Goal: Information Seeking & Learning: Check status

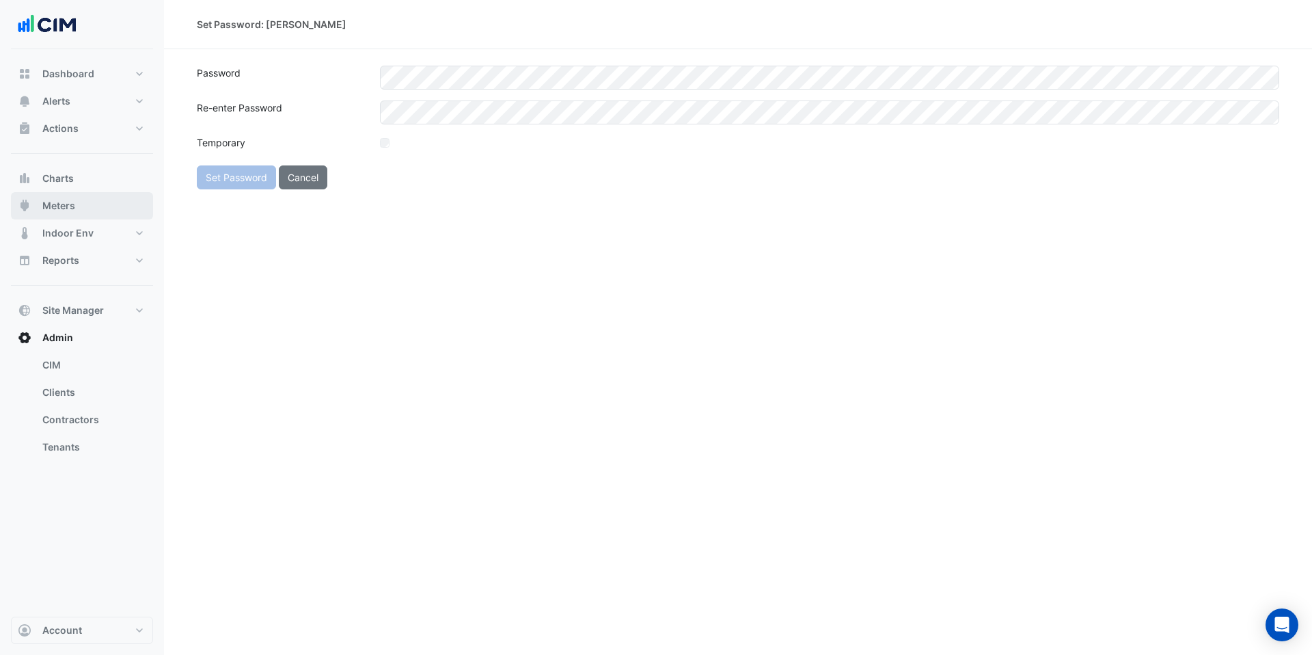
click at [65, 208] on span "Meters" at bounding box center [58, 206] width 33 height 14
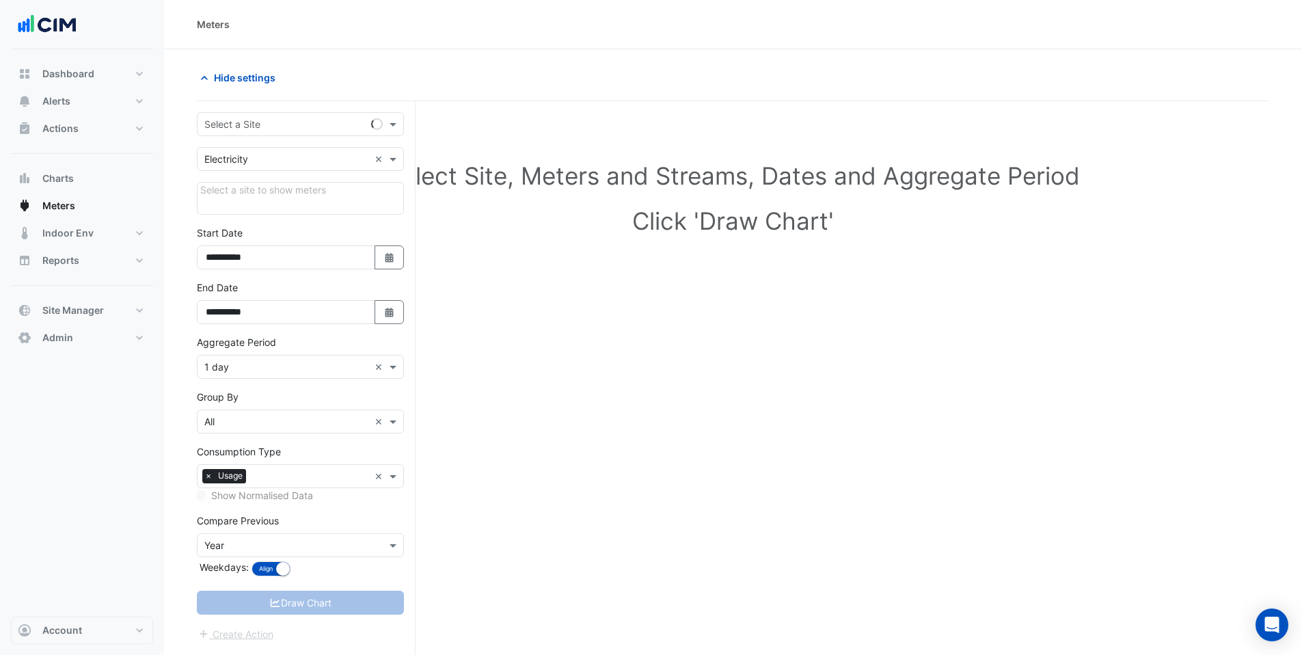
click at [257, 128] on input "text" at bounding box center [286, 125] width 165 height 14
type input "**********"
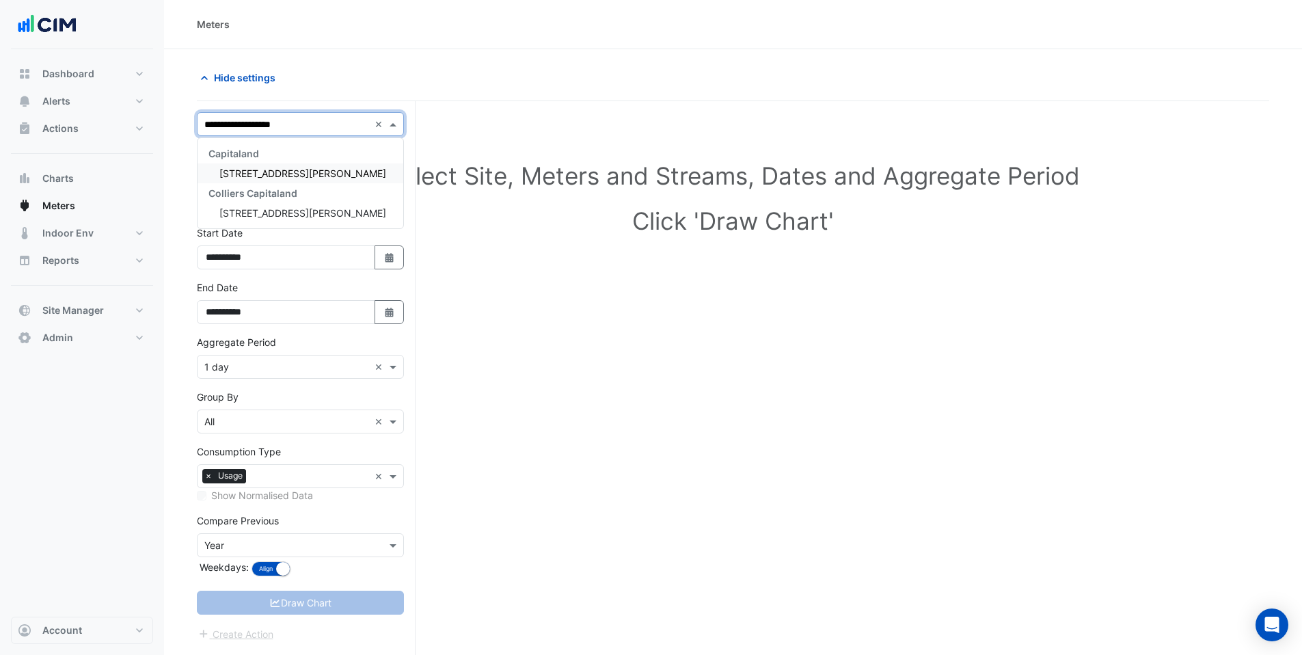
click at [262, 180] on div "3 Thomas Holt Drive" at bounding box center [300, 173] width 206 height 20
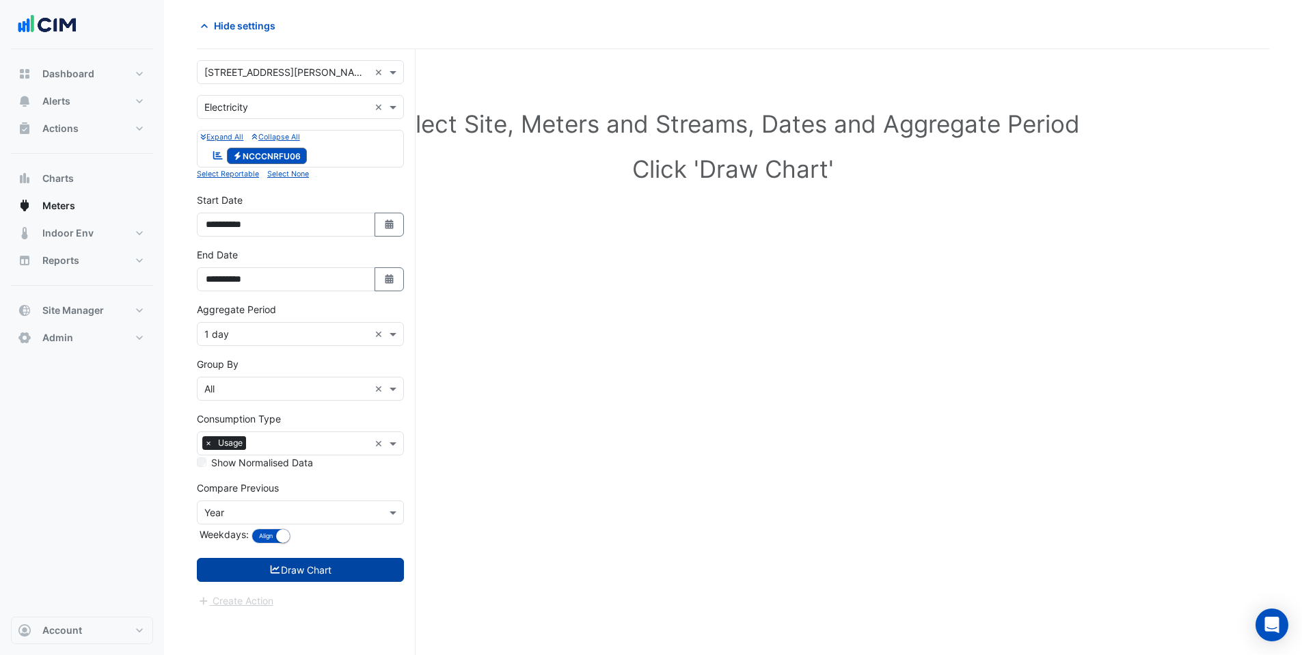
click at [289, 558] on button "Draw Chart" at bounding box center [300, 570] width 207 height 24
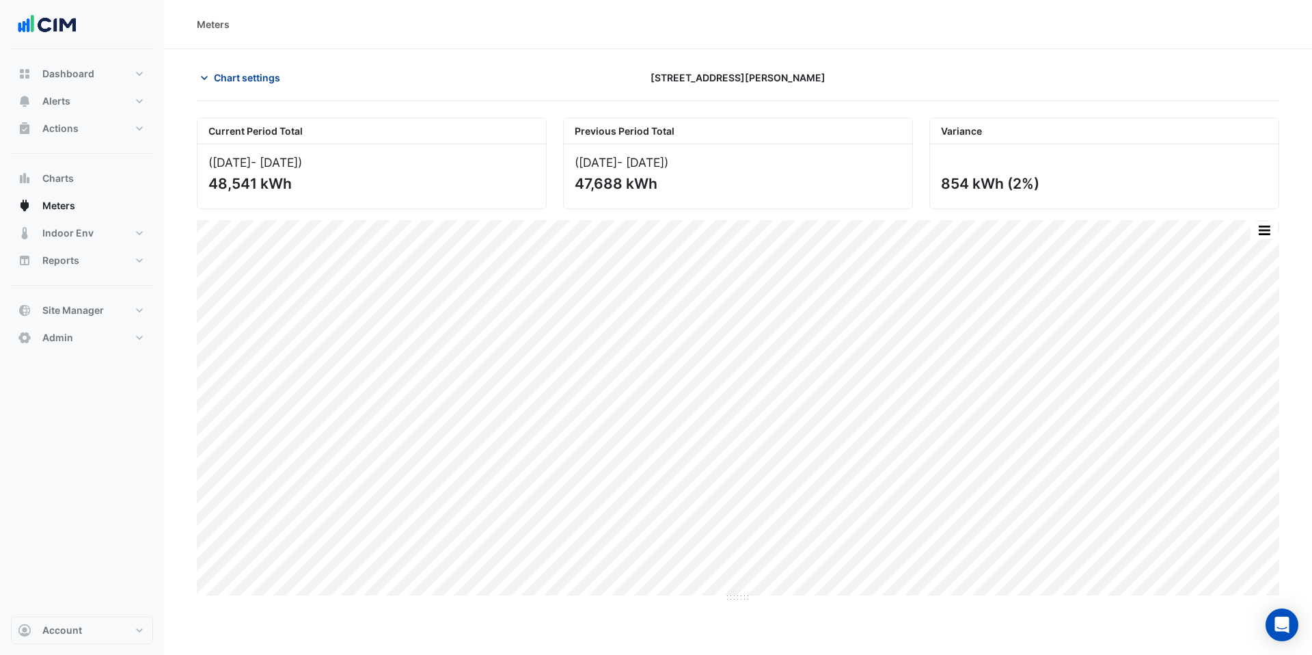
click at [244, 72] on span "Chart settings" at bounding box center [247, 77] width 66 height 14
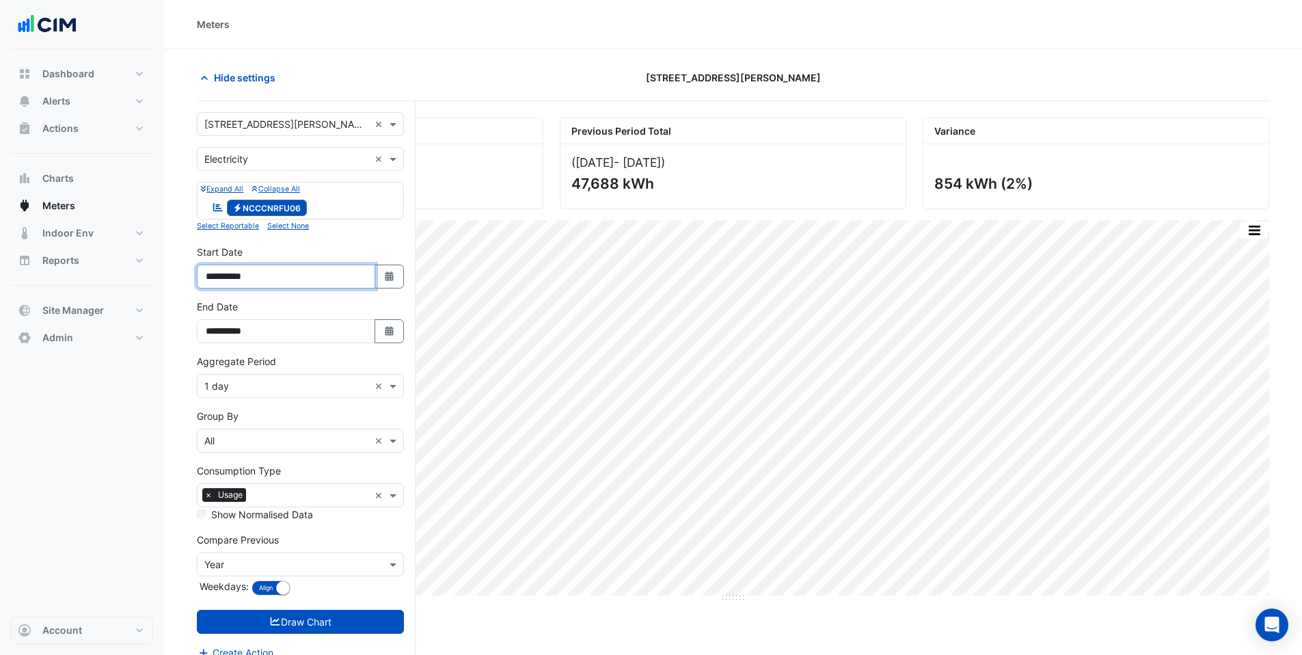
click at [241, 275] on input "**********" at bounding box center [286, 276] width 178 height 24
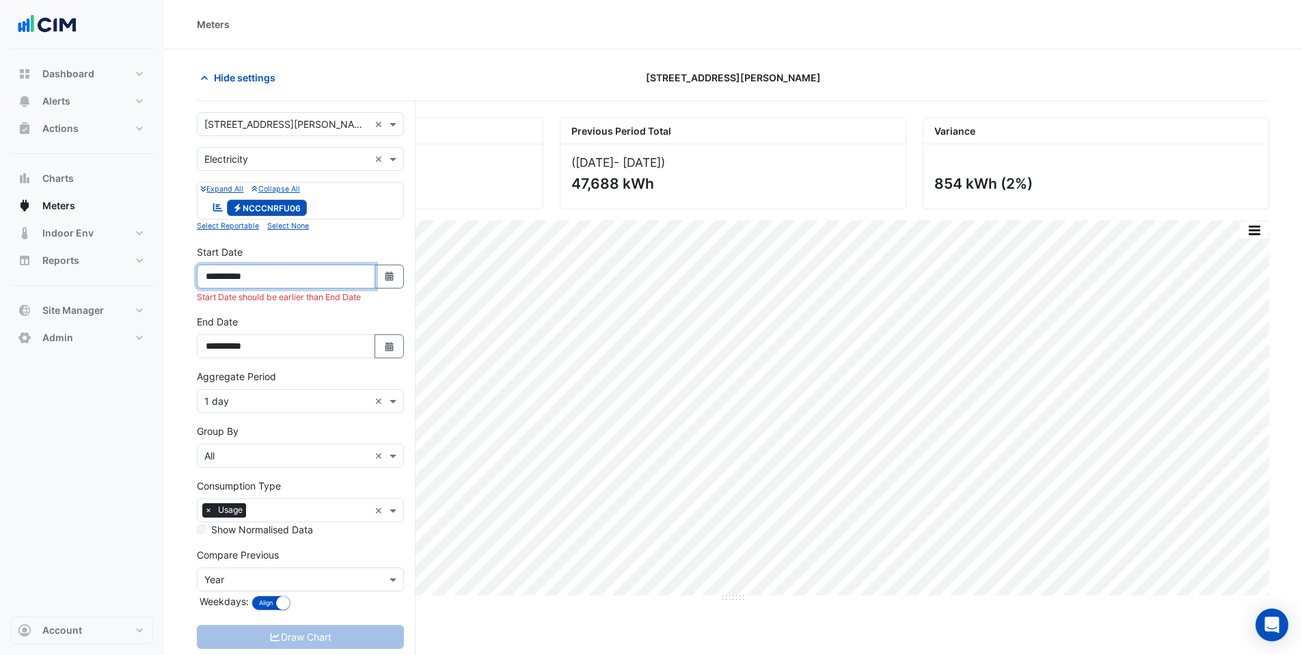
click at [224, 276] on input "**********" at bounding box center [286, 276] width 178 height 24
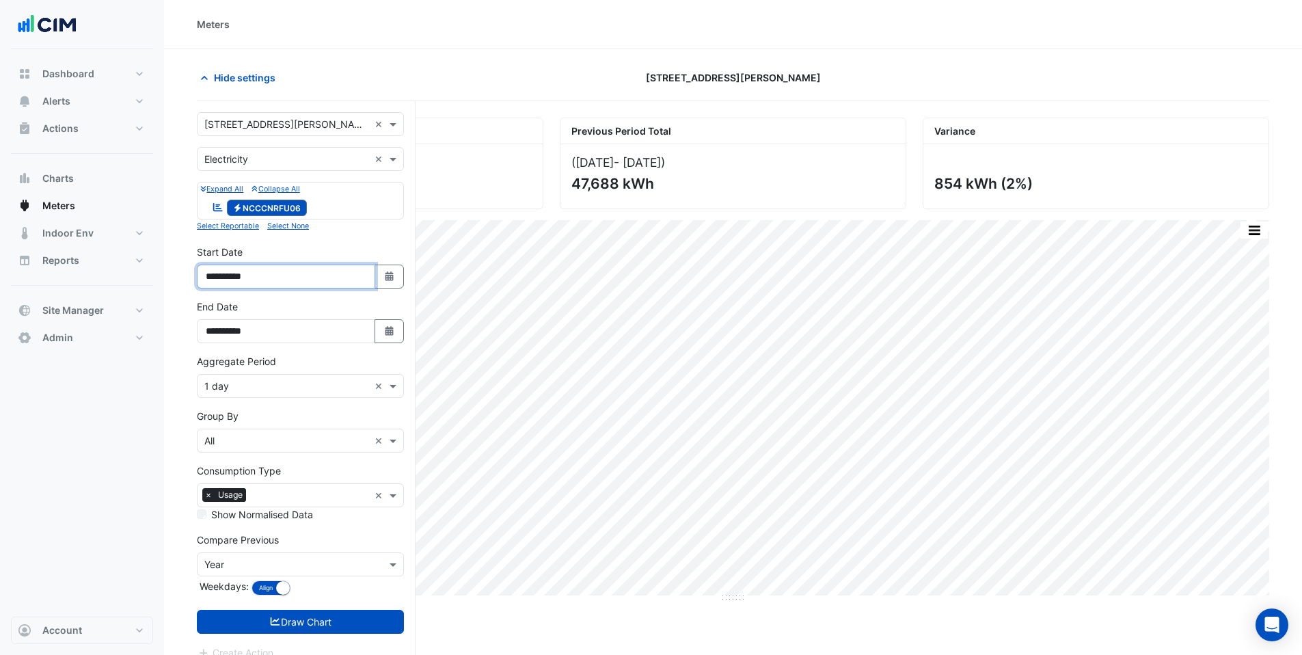
type input "**********"
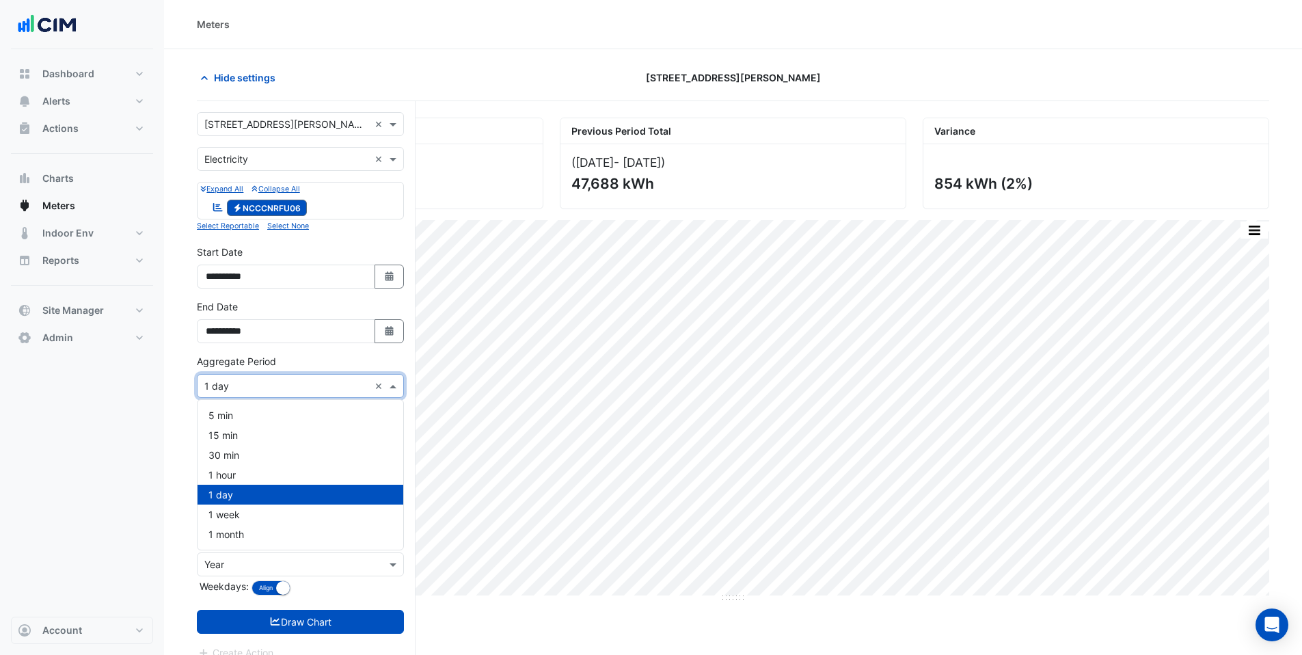
click at [255, 383] on input "text" at bounding box center [286, 386] width 165 height 14
click at [249, 535] on div "1 month" at bounding box center [300, 534] width 206 height 20
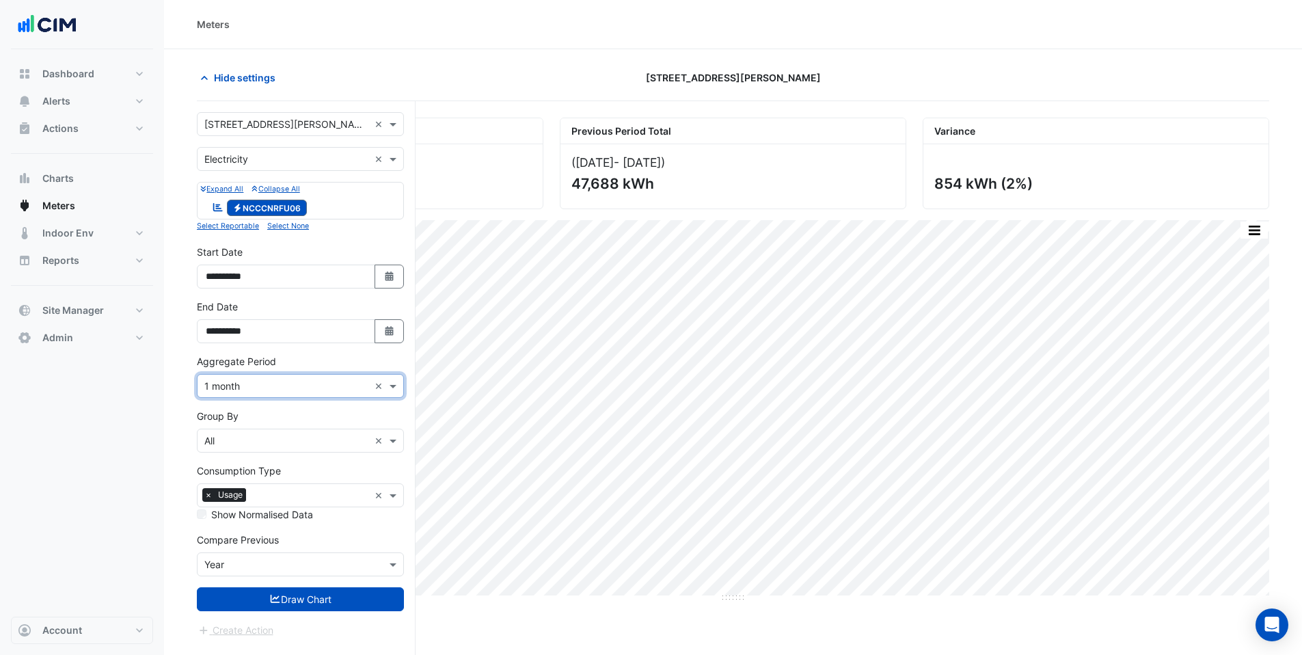
click at [254, 611] on form "**********" at bounding box center [300, 374] width 207 height 525
click at [259, 601] on button "Draw Chart" at bounding box center [300, 599] width 207 height 24
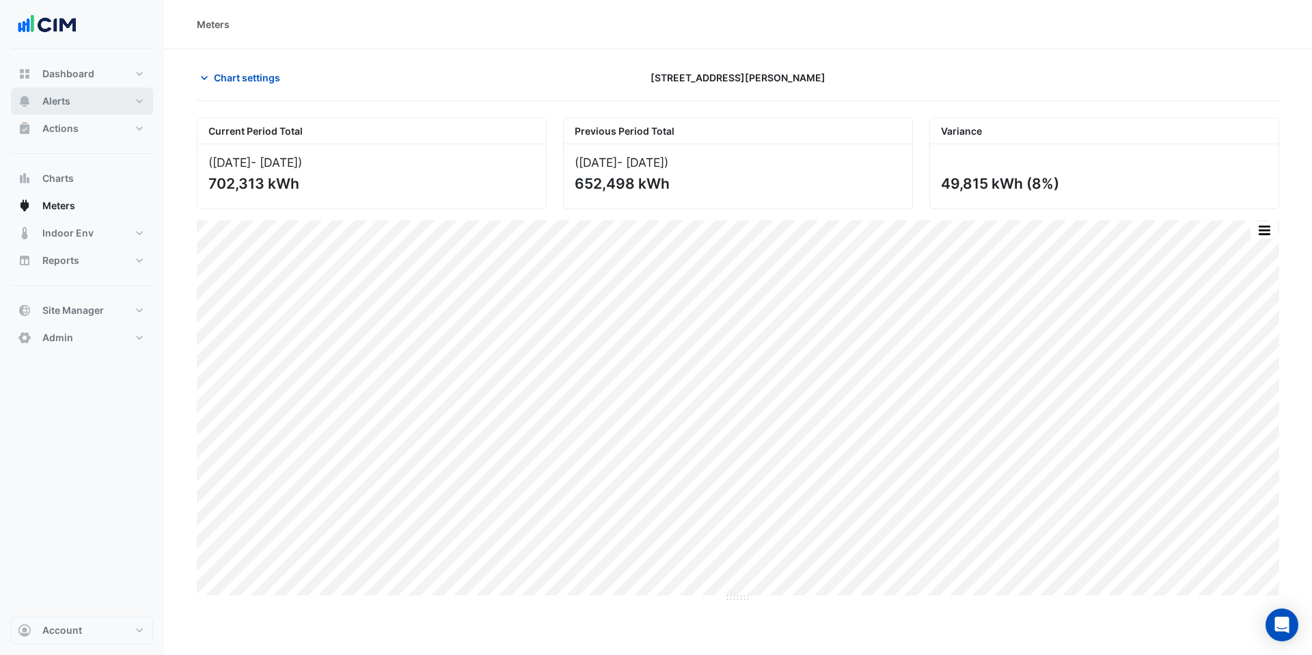
click at [61, 105] on span "Alerts" at bounding box center [56, 101] width 28 height 14
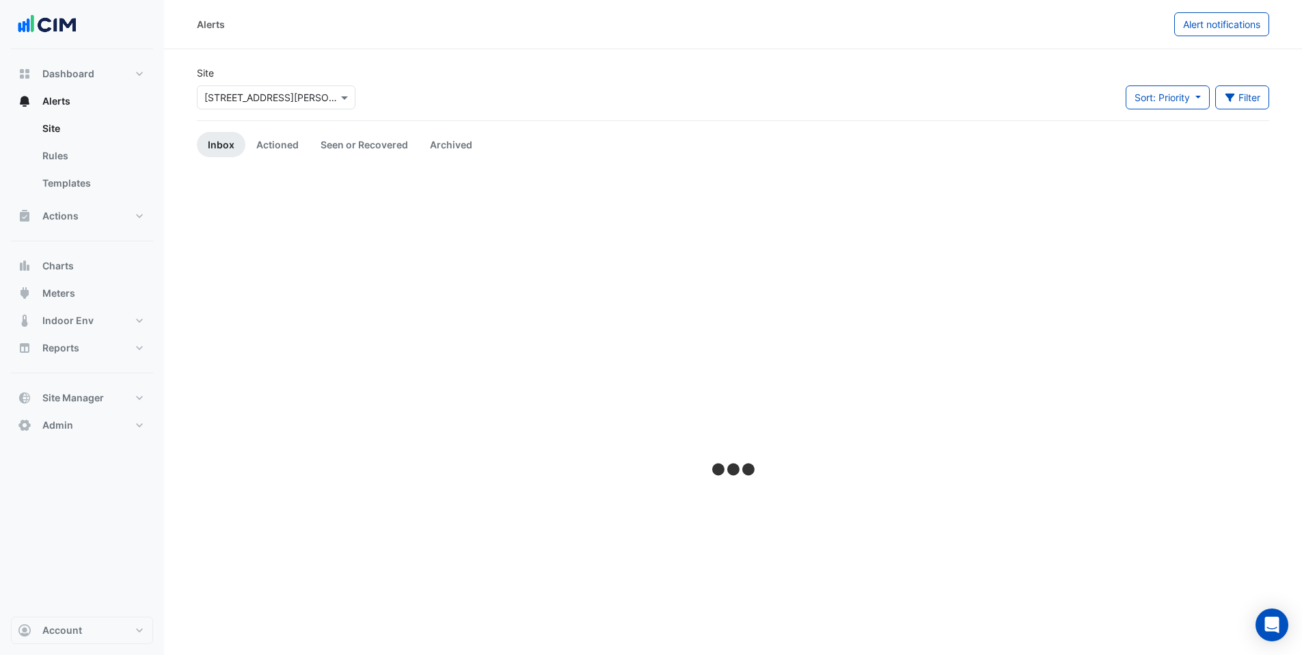
click at [238, 98] on input "text" at bounding box center [262, 98] width 116 height 14
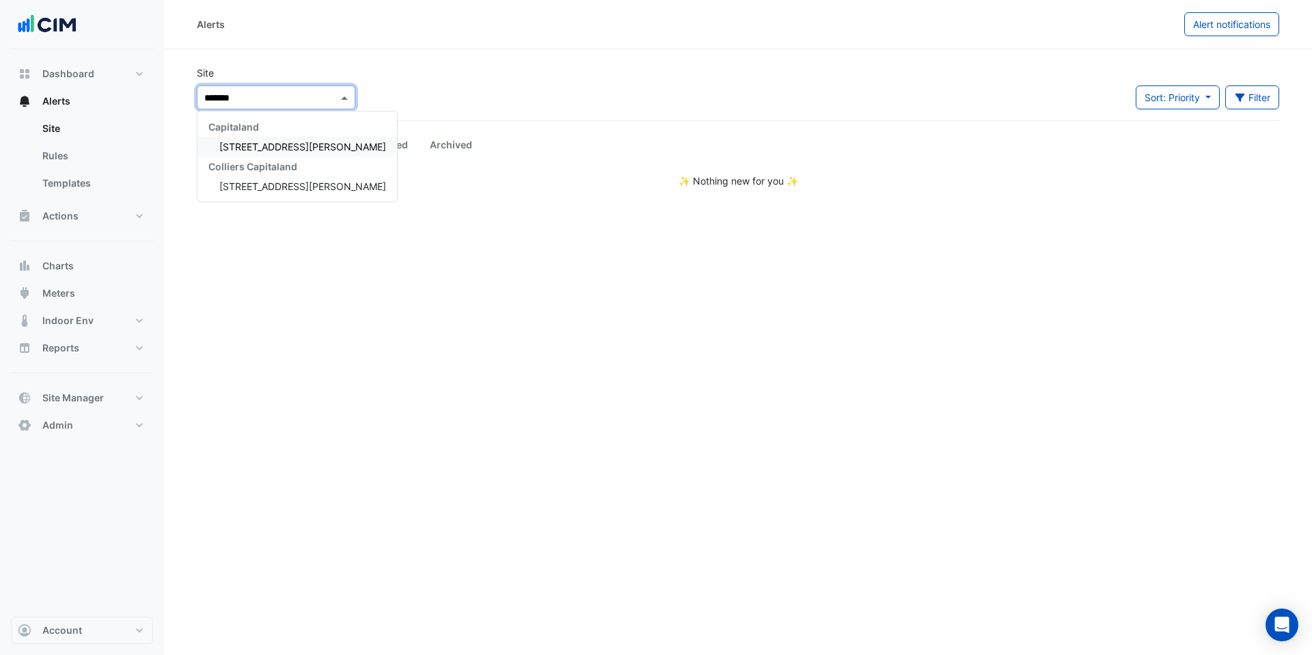
type input "********"
click at [255, 142] on span "3 Thomas Holt Drive" at bounding box center [302, 147] width 167 height 12
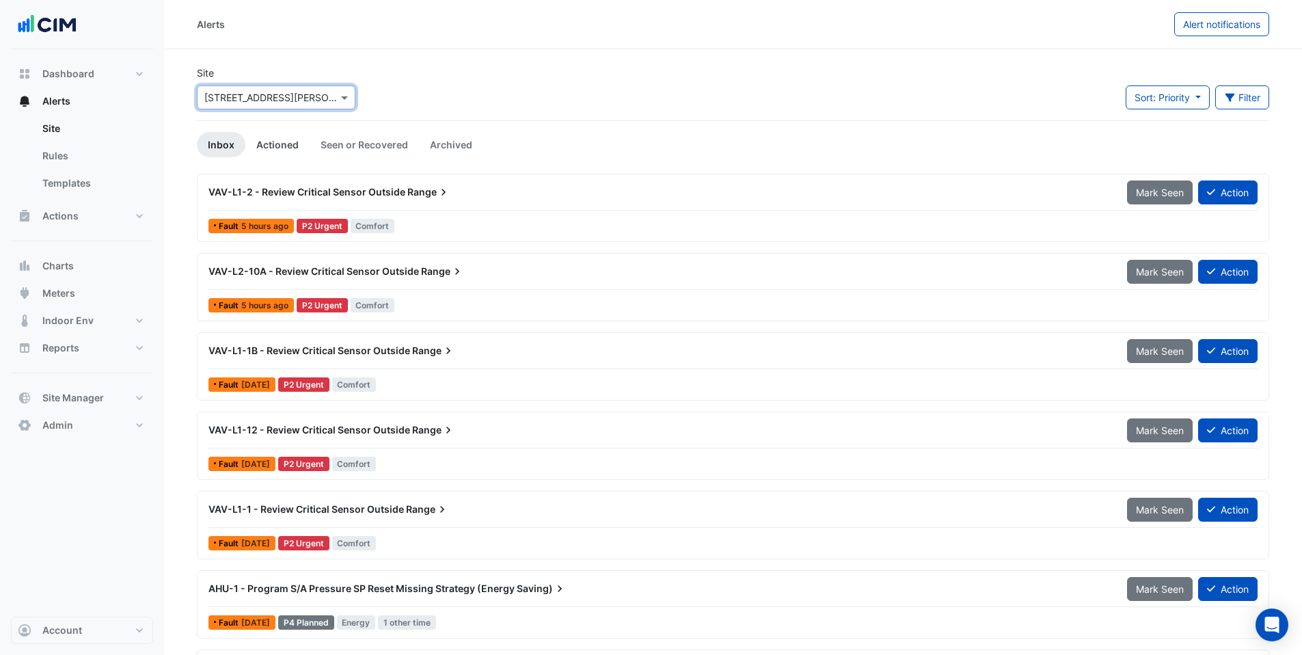
click at [266, 139] on link "Actioned" at bounding box center [277, 144] width 64 height 25
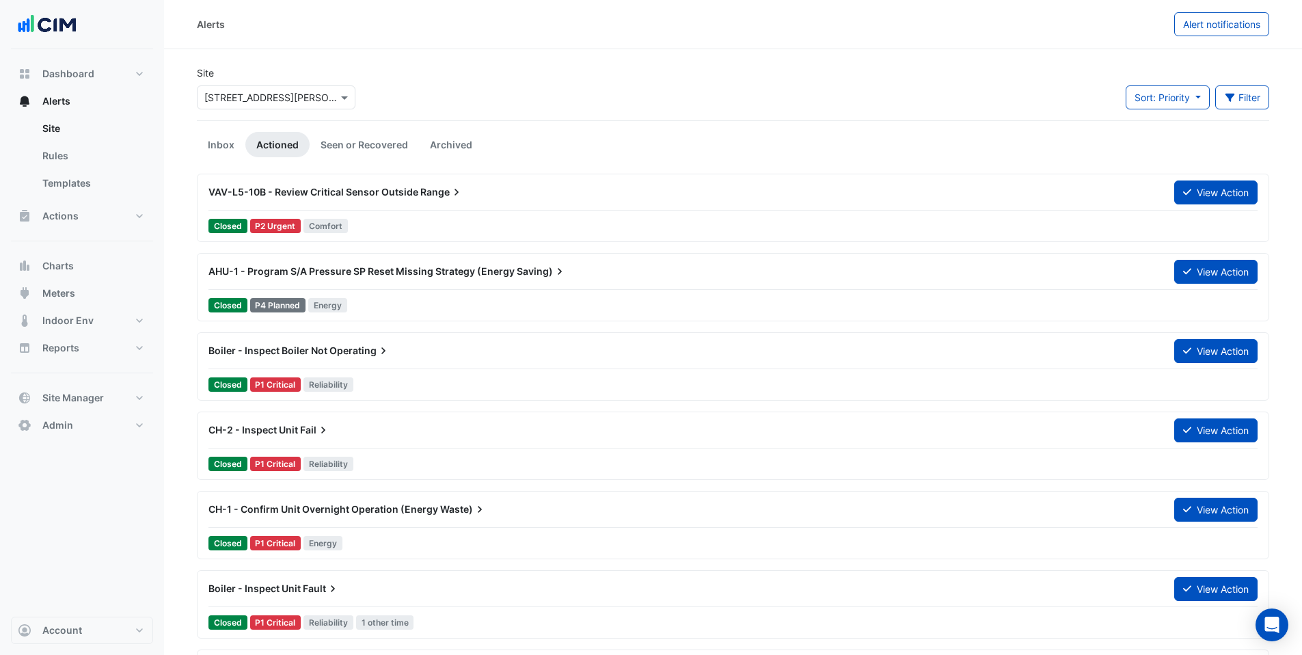
click at [390, 268] on span "AHU-1 - Program S/A Pressure SP Reset Missing Strategy (Energy" at bounding box center [361, 271] width 306 height 12
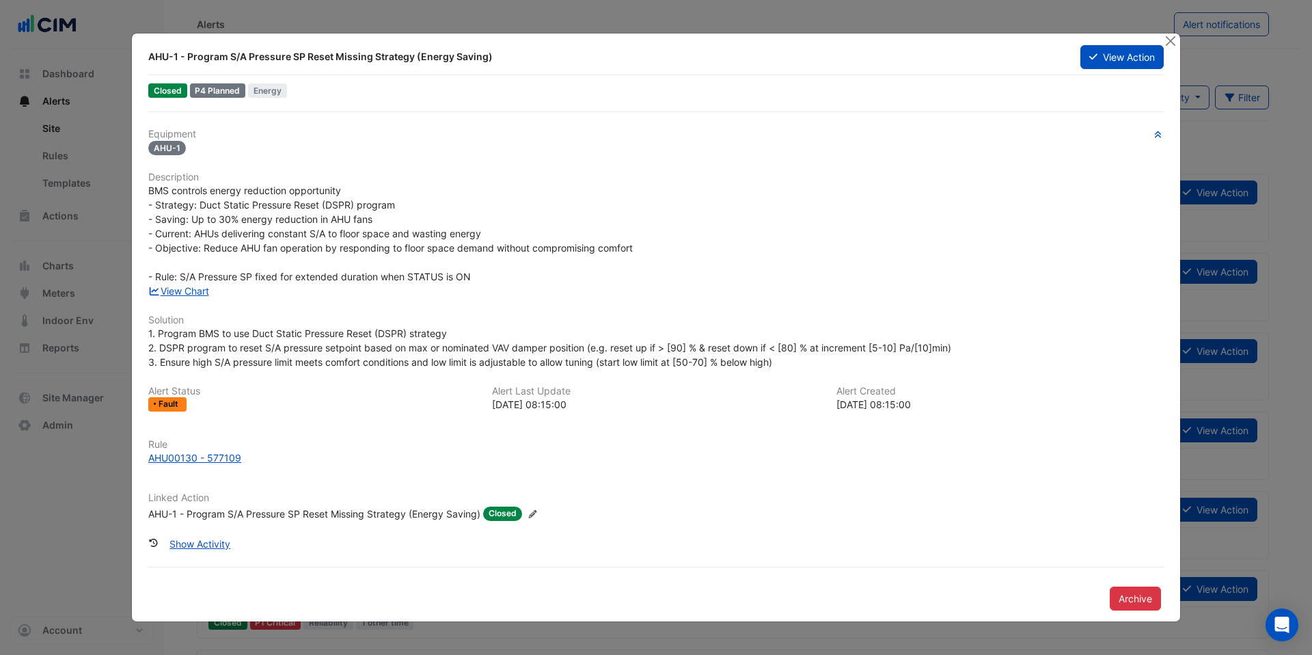
click at [261, 520] on div "AHU-1 - Program S/A Pressure SP Reset Missing Strategy (Energy Saving)" at bounding box center [314, 513] width 332 height 14
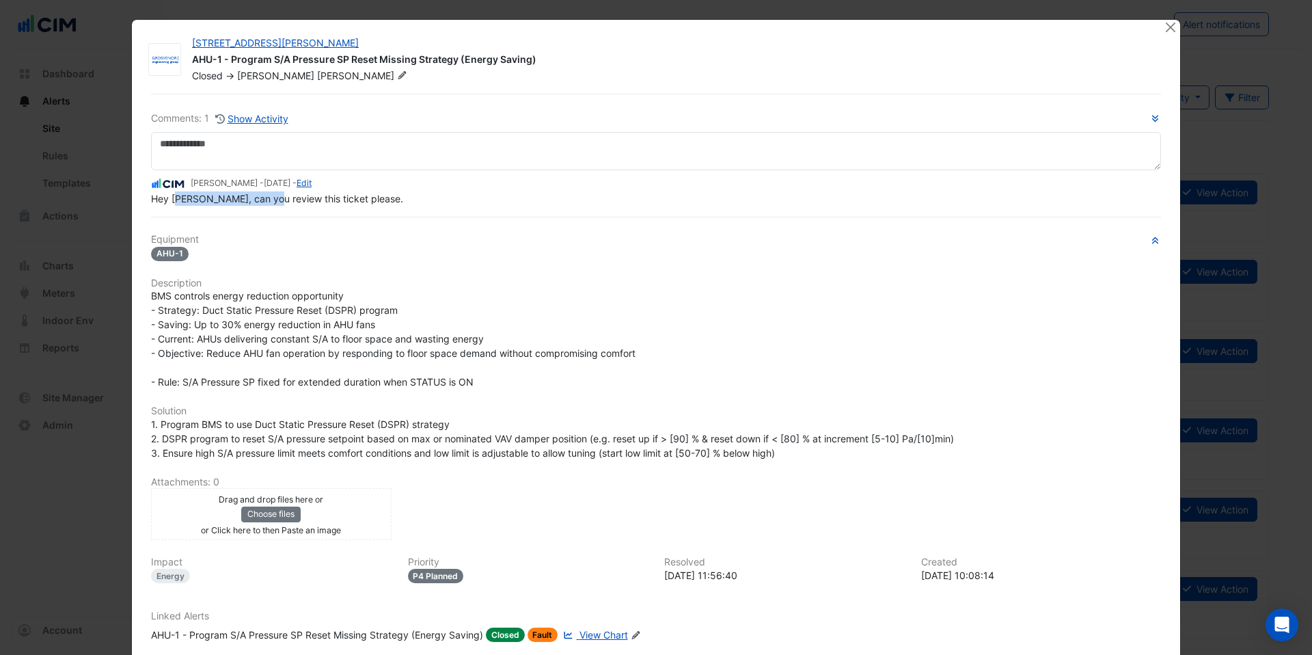
drag, startPoint x: 174, startPoint y: 200, endPoint x: 266, endPoint y: 204, distance: 93.0
click at [266, 204] on span "Hey Joshua, can you review this ticket please." at bounding box center [277, 199] width 252 height 12
click at [281, 234] on h6 "Equipment" at bounding box center [656, 240] width 1010 height 12
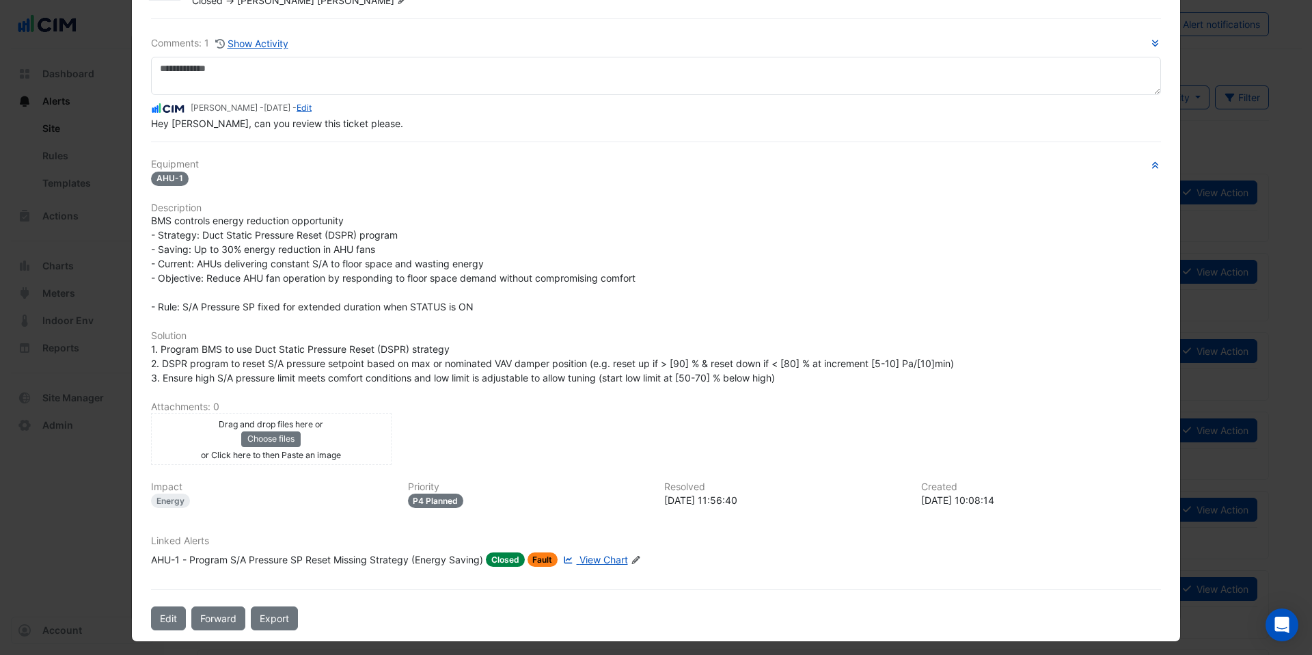
scroll to position [81, 0]
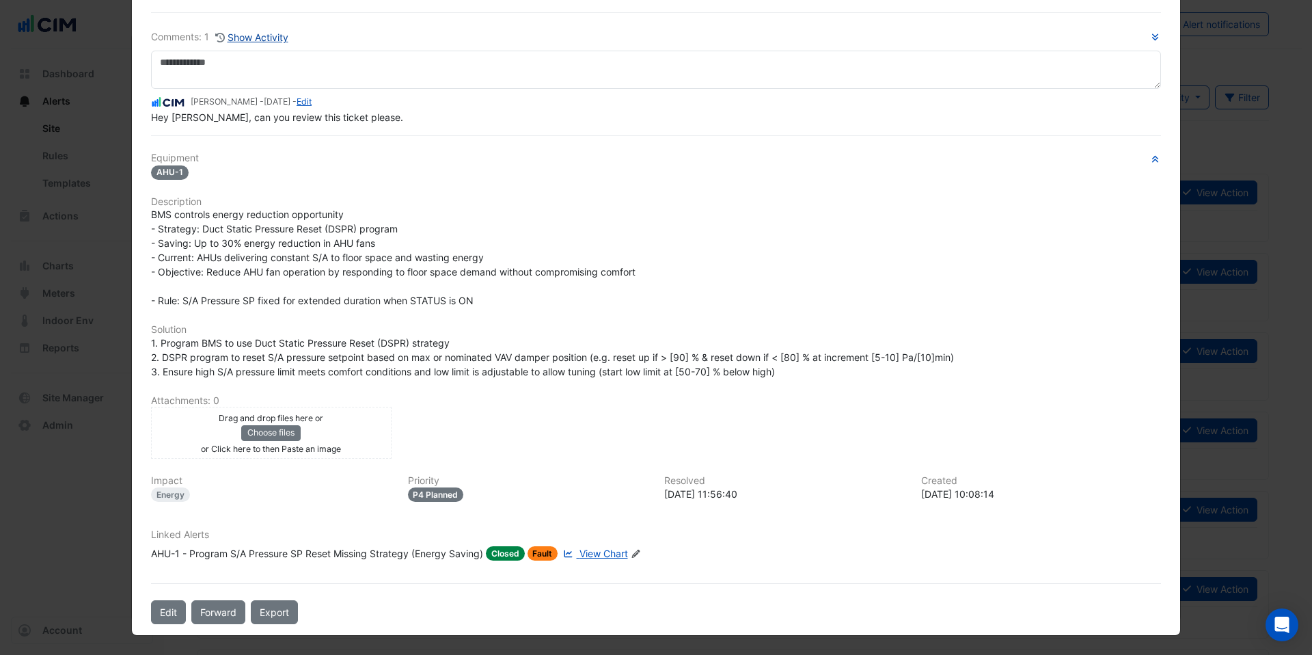
click at [254, 41] on button "Show Activity" at bounding box center [252, 37] width 74 height 16
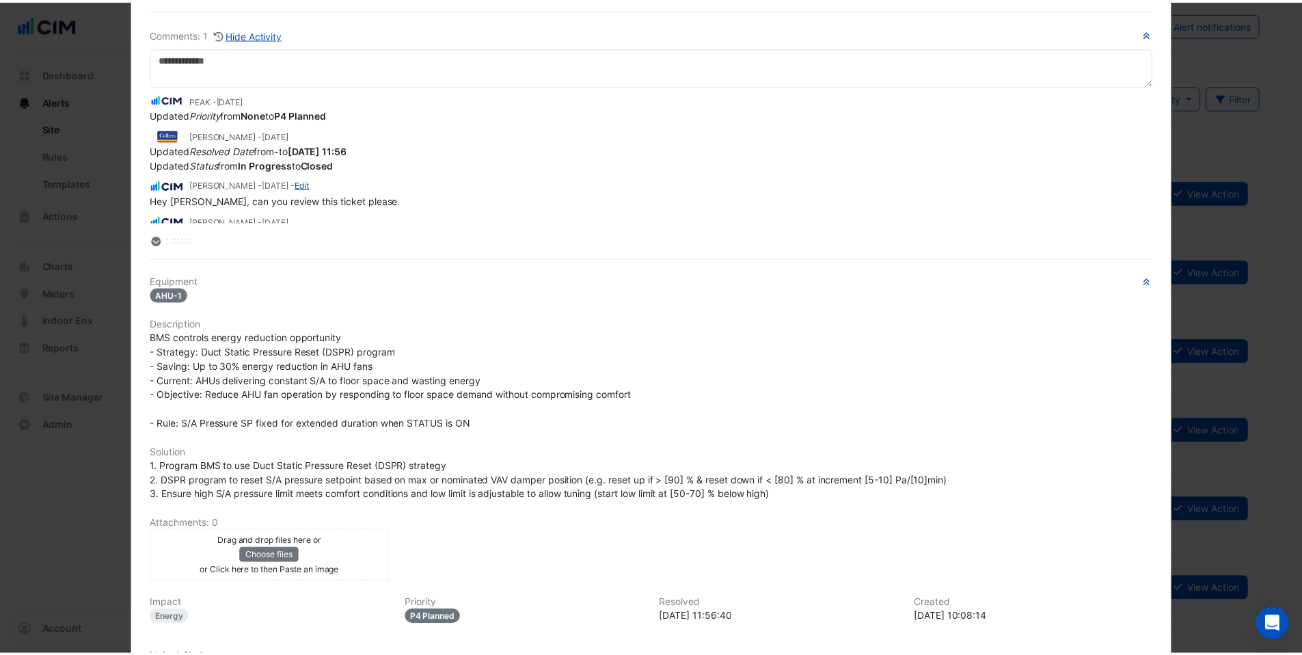
scroll to position [0, 0]
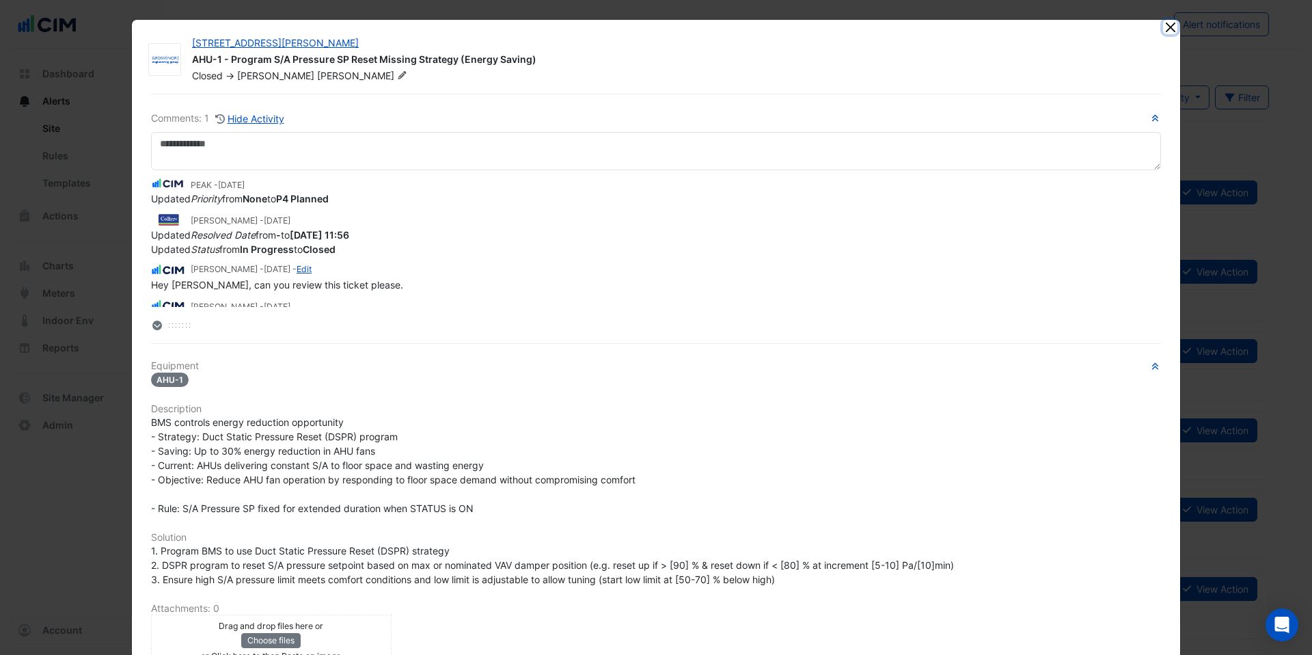
click at [1166, 26] on button "Close" at bounding box center [1170, 27] width 14 height 14
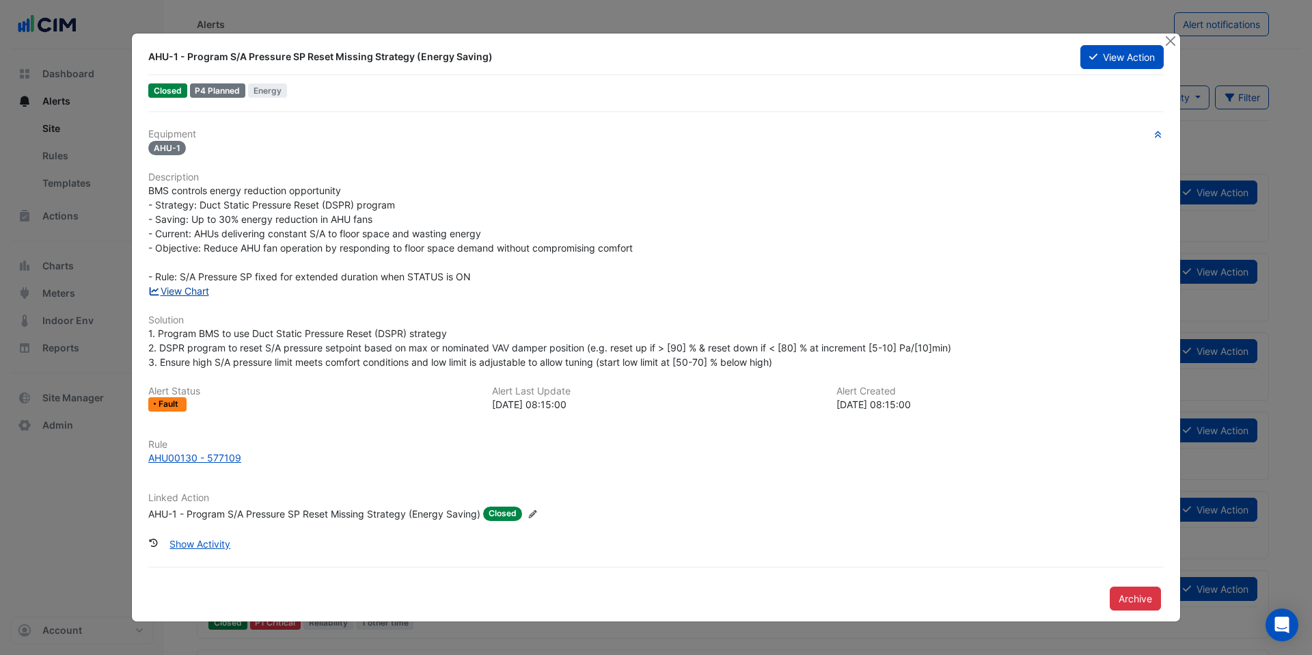
click at [195, 295] on link "View Chart" at bounding box center [178, 291] width 61 height 12
click at [1171, 43] on button "Close" at bounding box center [1170, 40] width 14 height 14
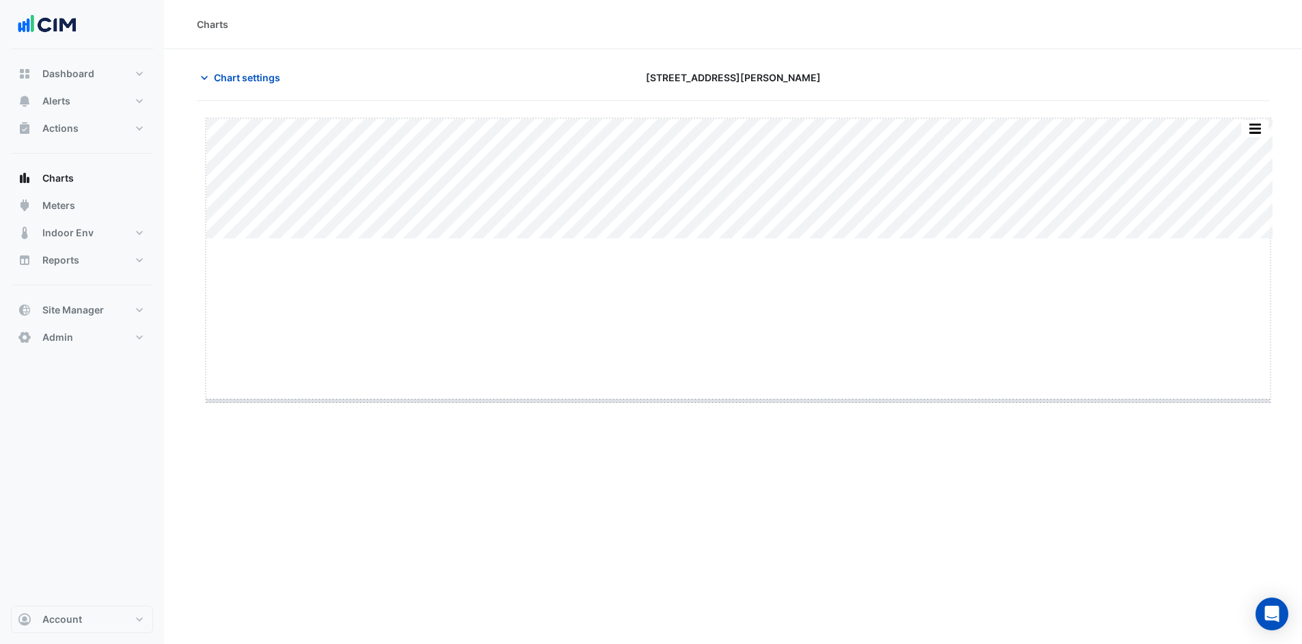
type input "**********"
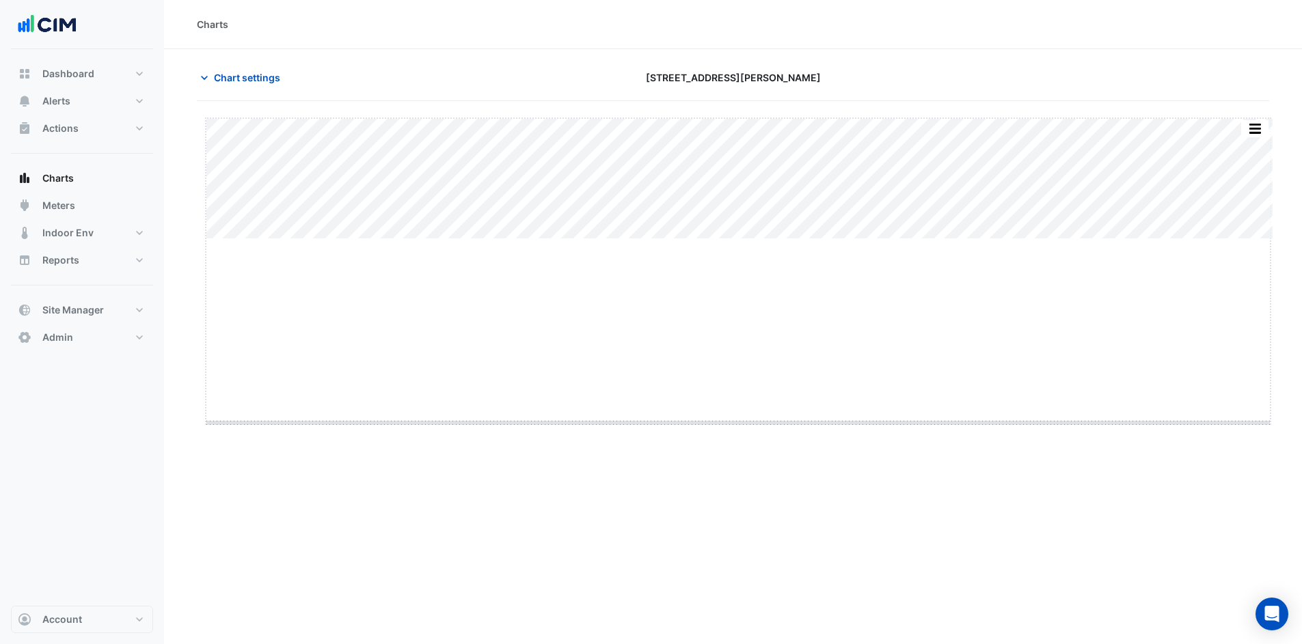
drag, startPoint x: 741, startPoint y: 238, endPoint x: 750, endPoint y: 420, distance: 181.9
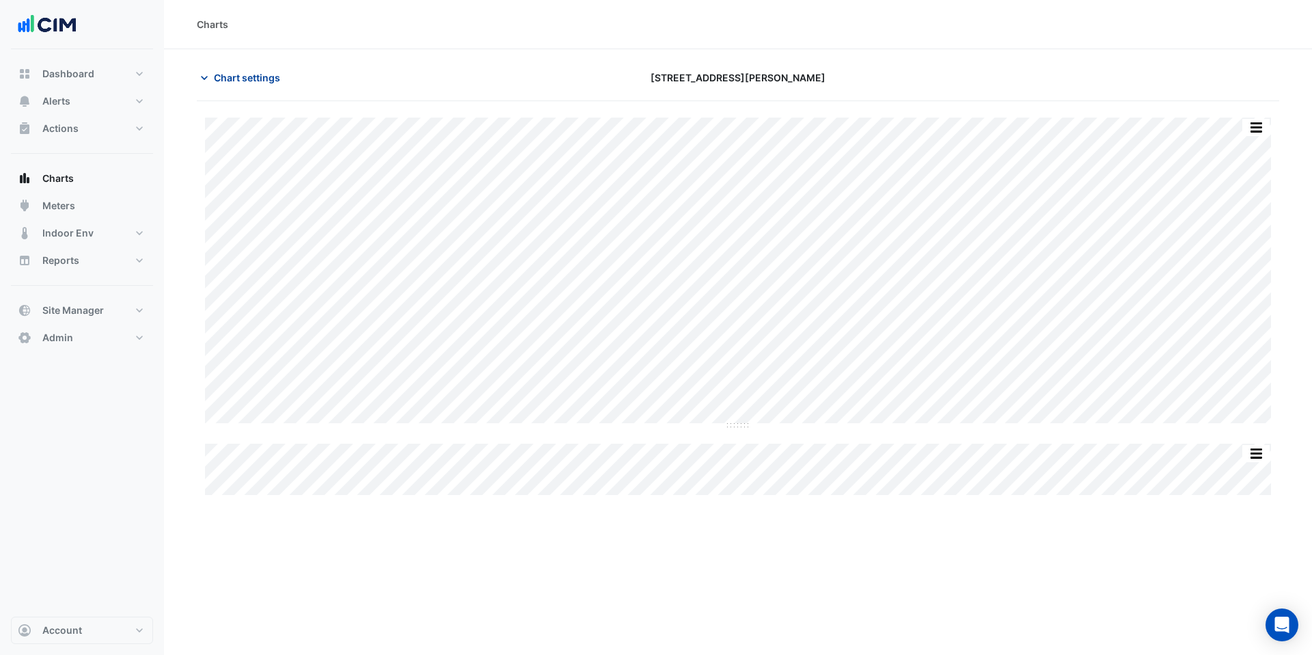
click at [242, 72] on span "Chart settings" at bounding box center [247, 77] width 66 height 14
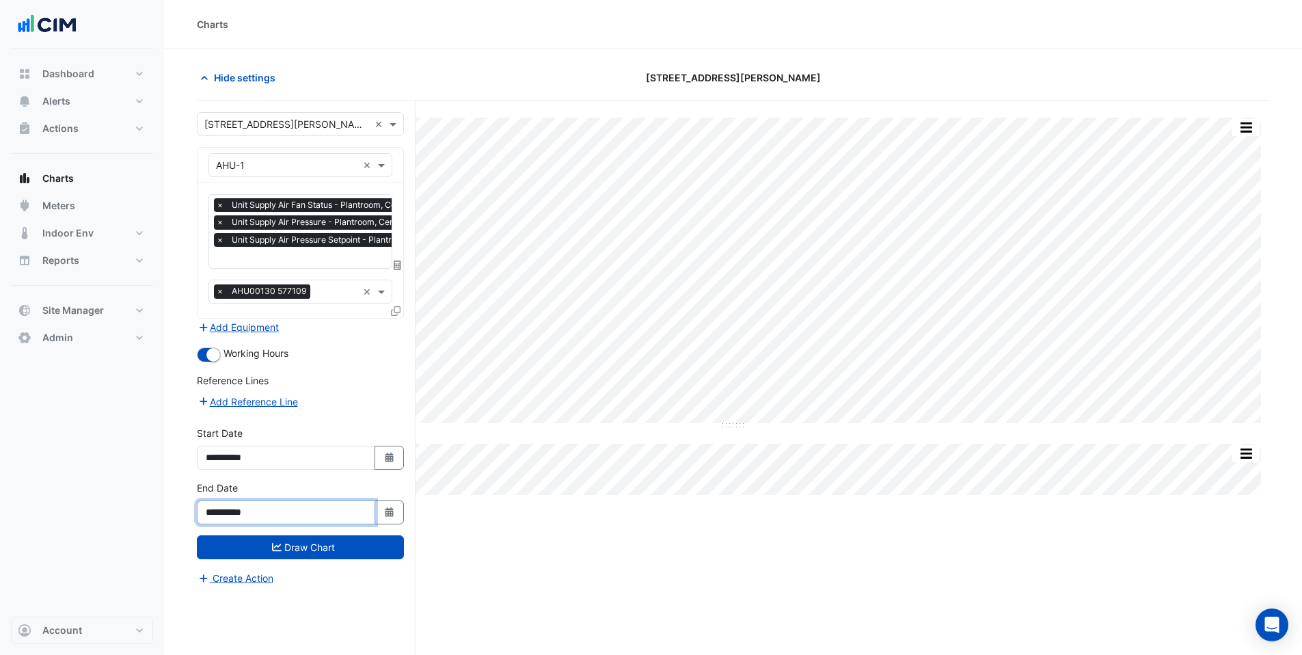
click at [225, 511] on input "**********" at bounding box center [286, 512] width 178 height 24
click at [258, 511] on input "**********" at bounding box center [286, 512] width 178 height 24
type input "**********"
click at [279, 543] on icon "submit" at bounding box center [277, 547] width 10 height 10
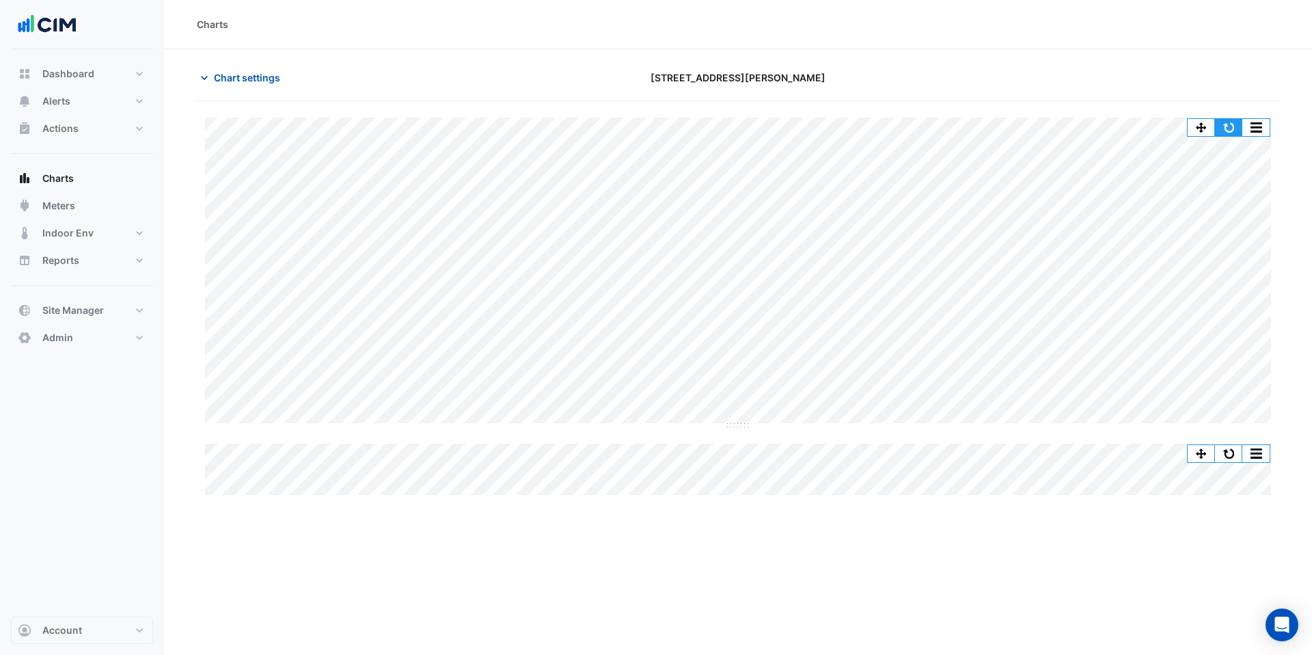
click at [1224, 134] on button "button" at bounding box center [1228, 127] width 27 height 17
click at [1233, 124] on button "button" at bounding box center [1228, 127] width 27 height 17
click at [1227, 126] on button "button" at bounding box center [1228, 127] width 27 height 17
click at [1233, 128] on button "button" at bounding box center [1228, 127] width 27 height 17
click at [89, 308] on span "Site Manager" at bounding box center [72, 310] width 61 height 14
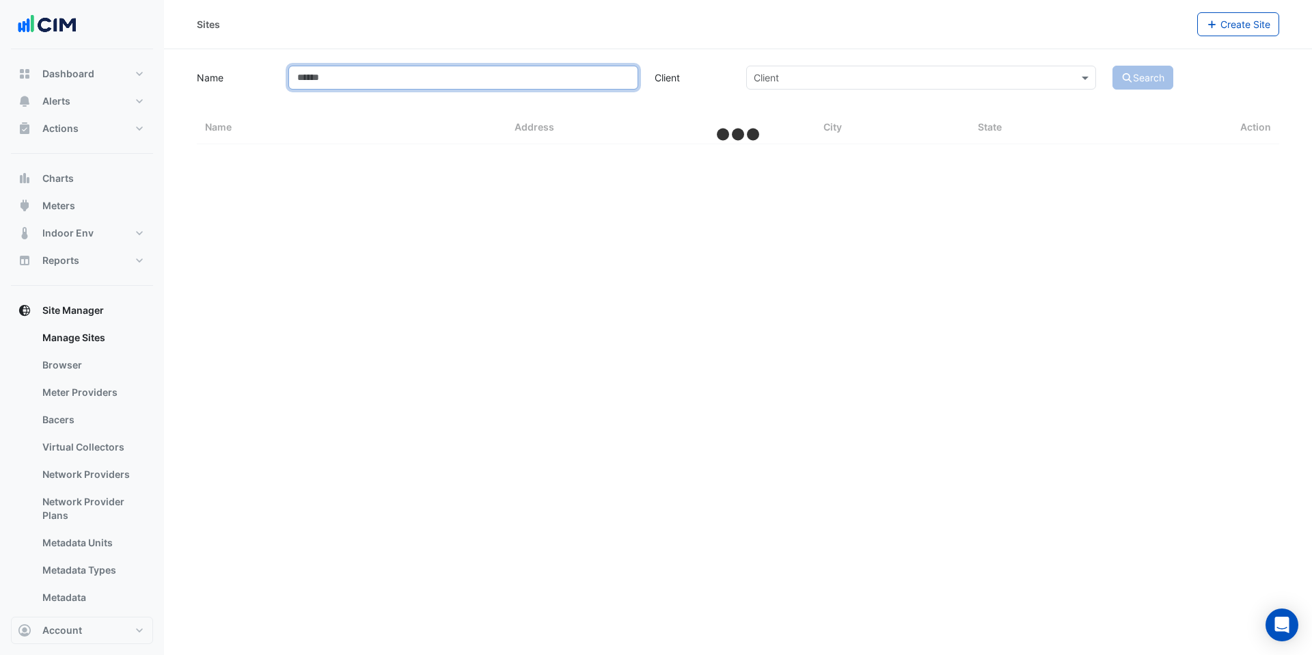
select select "***"
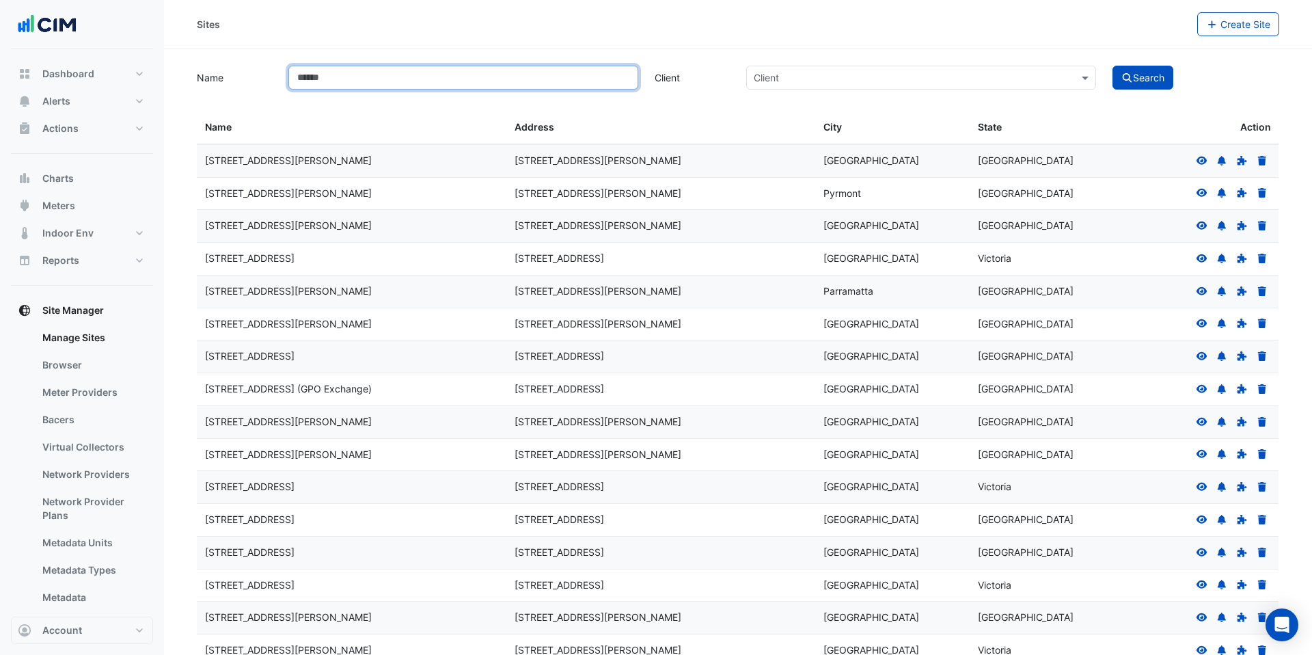
click at [302, 72] on input "Name" at bounding box center [463, 78] width 350 height 24
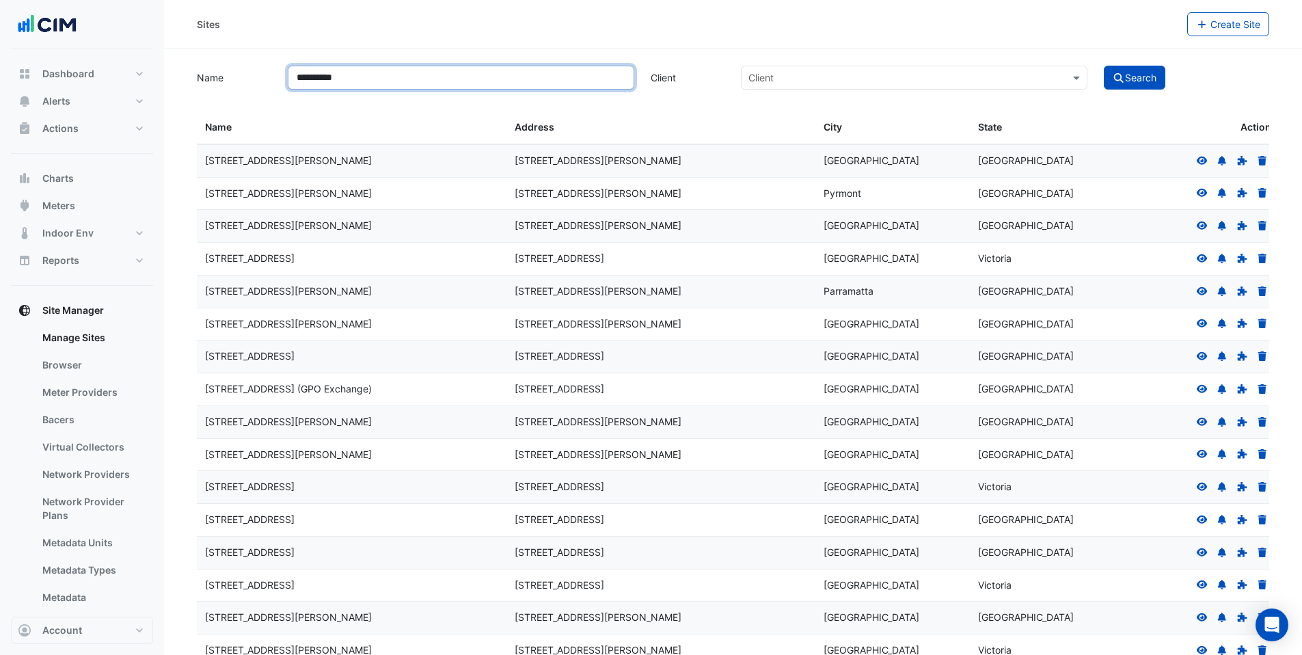
type input "**********"
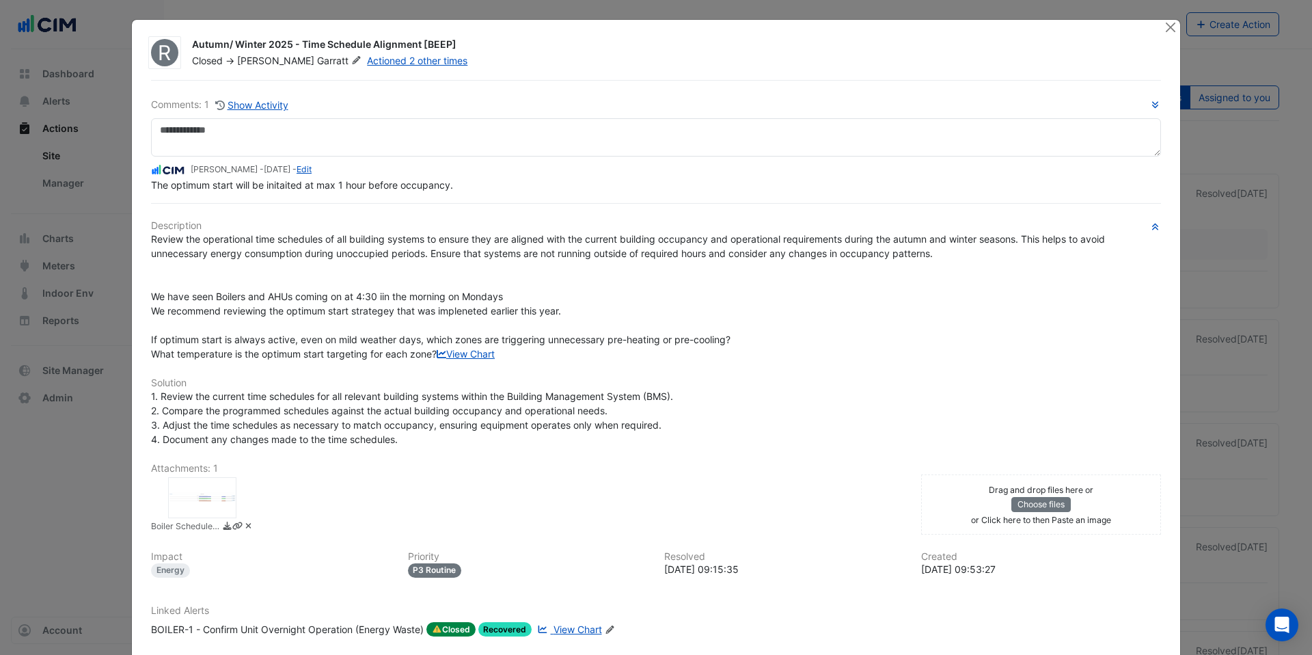
click at [1164, 30] on button "Close" at bounding box center [1170, 27] width 14 height 14
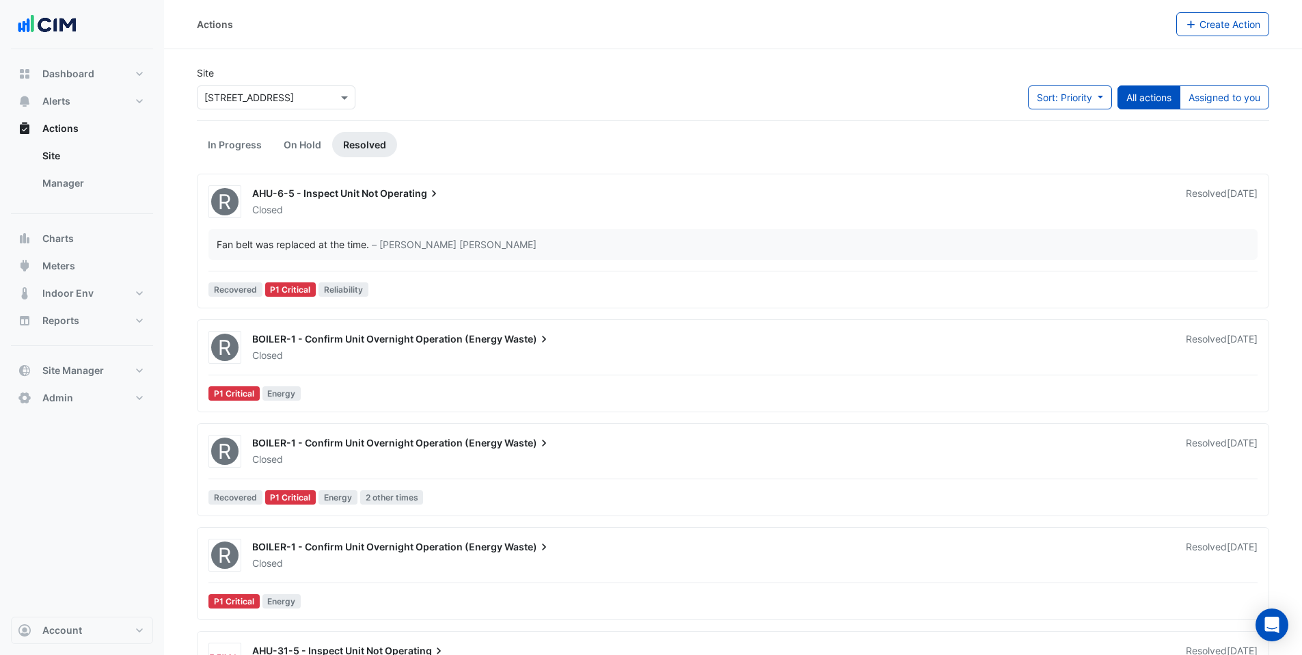
click at [310, 355] on div "Closed" at bounding box center [711, 355] width 920 height 14
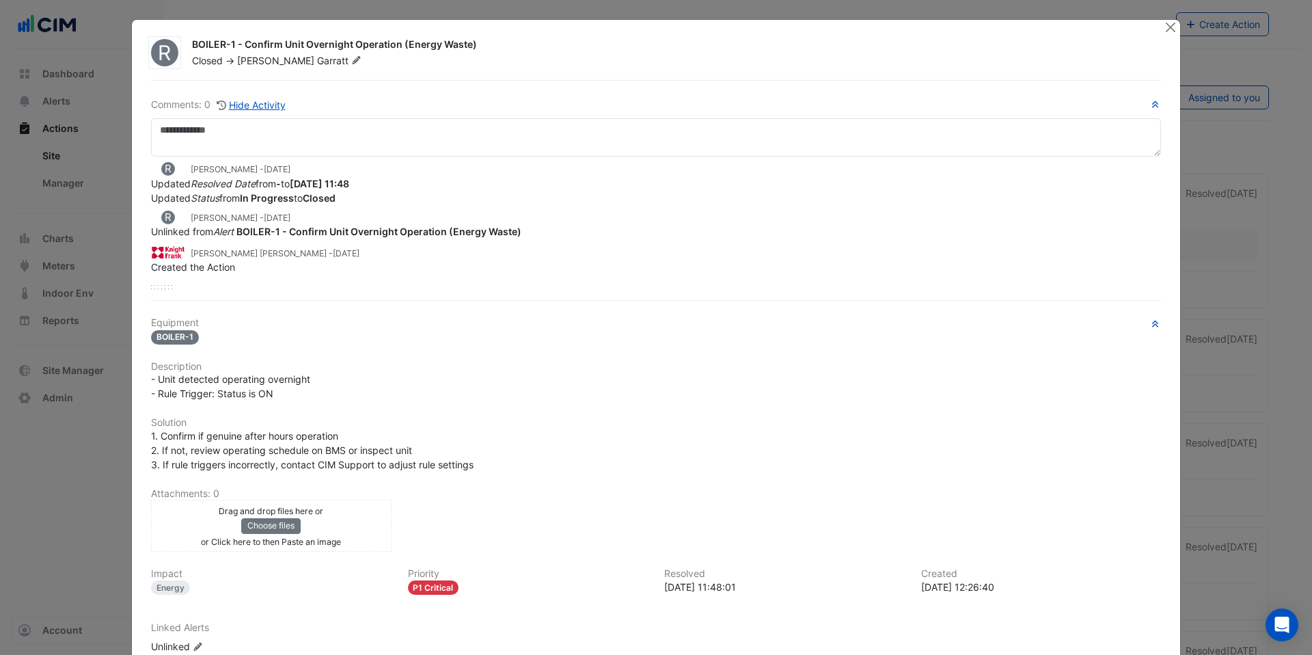
click at [165, 51] on span "R" at bounding box center [165, 52] width 14 height 20
click at [1163, 27] on button "Close" at bounding box center [1170, 27] width 14 height 14
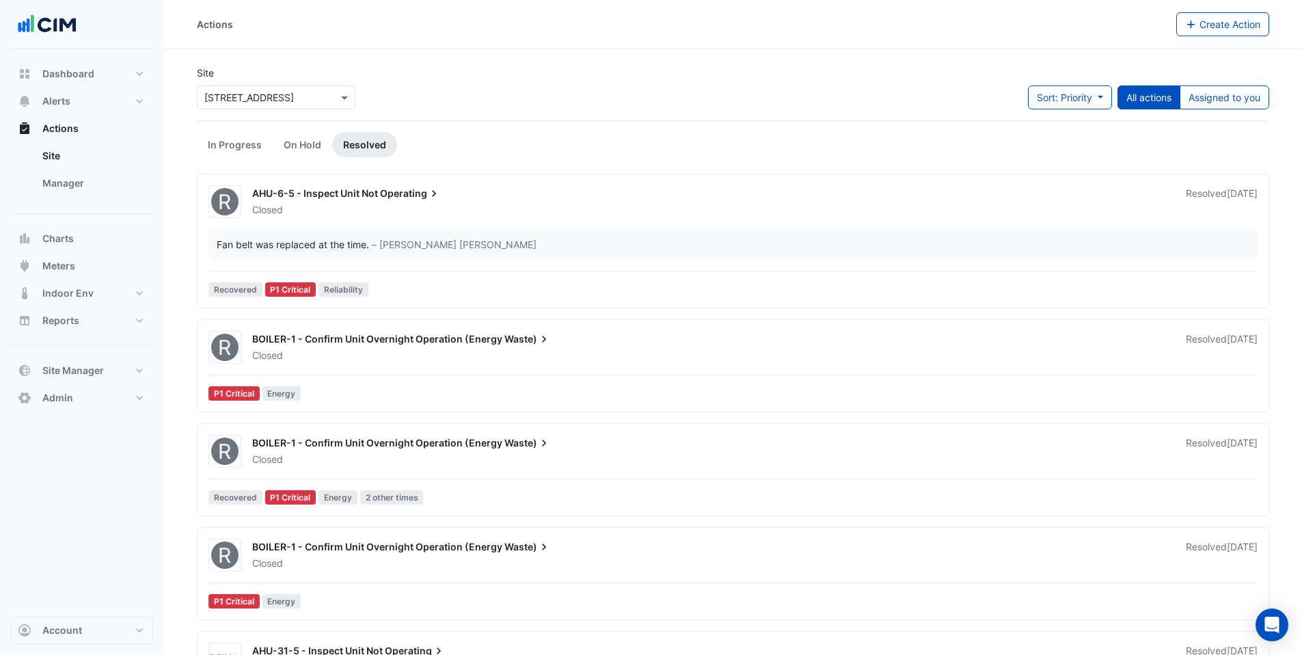
click at [448, 228] on div "R AHU-6-5 - Inspect Unit Not Operating Closed Resolved 1 month ago Fan belt was…" at bounding box center [733, 243] width 1060 height 117
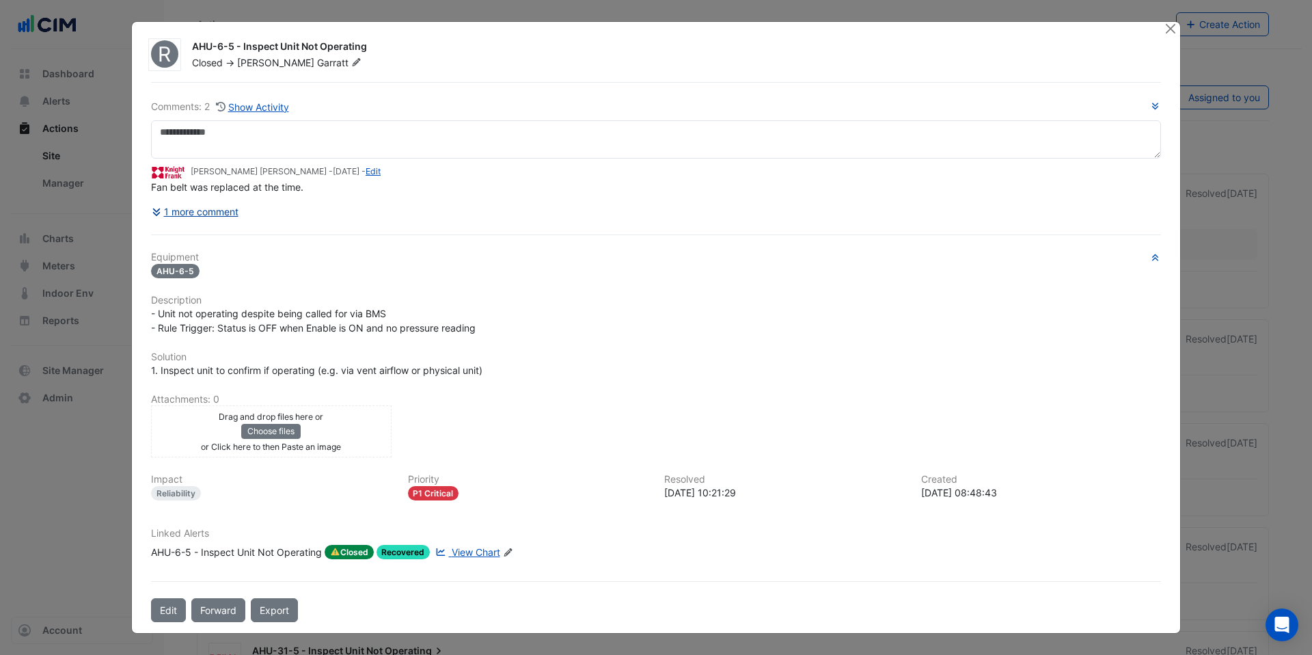
click at [227, 218] on button "1 more comment" at bounding box center [195, 212] width 88 height 24
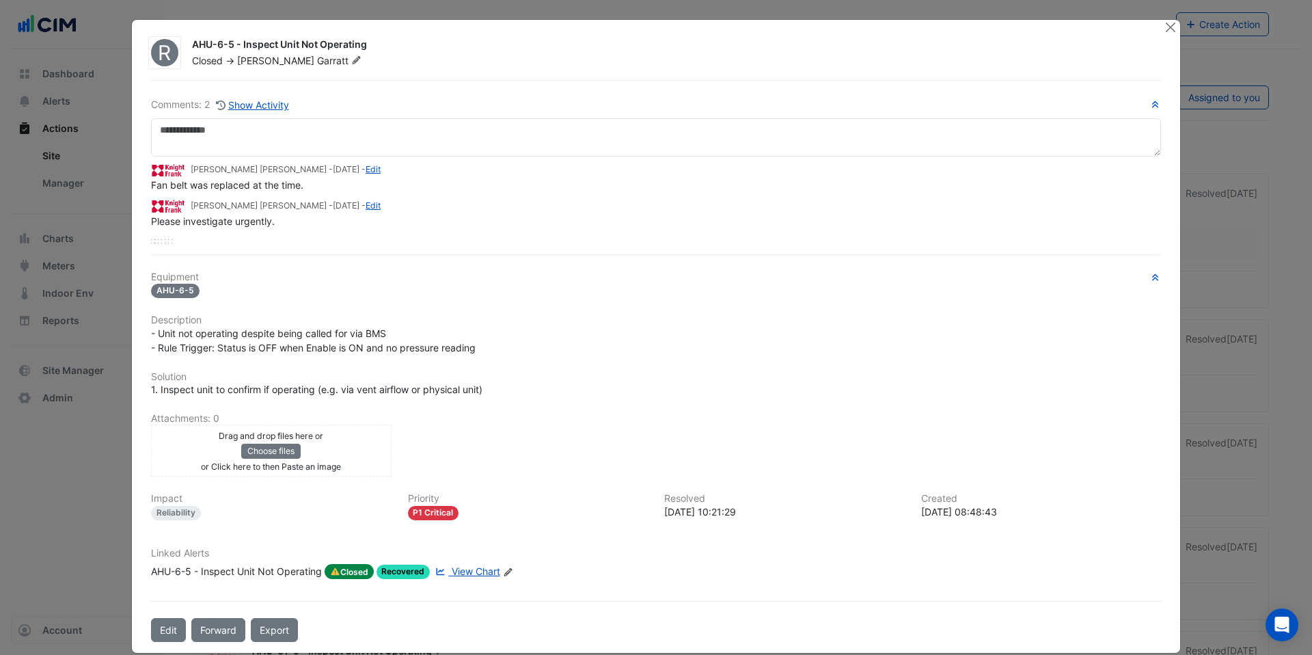
click at [351, 61] on icon at bounding box center [356, 60] width 10 height 8
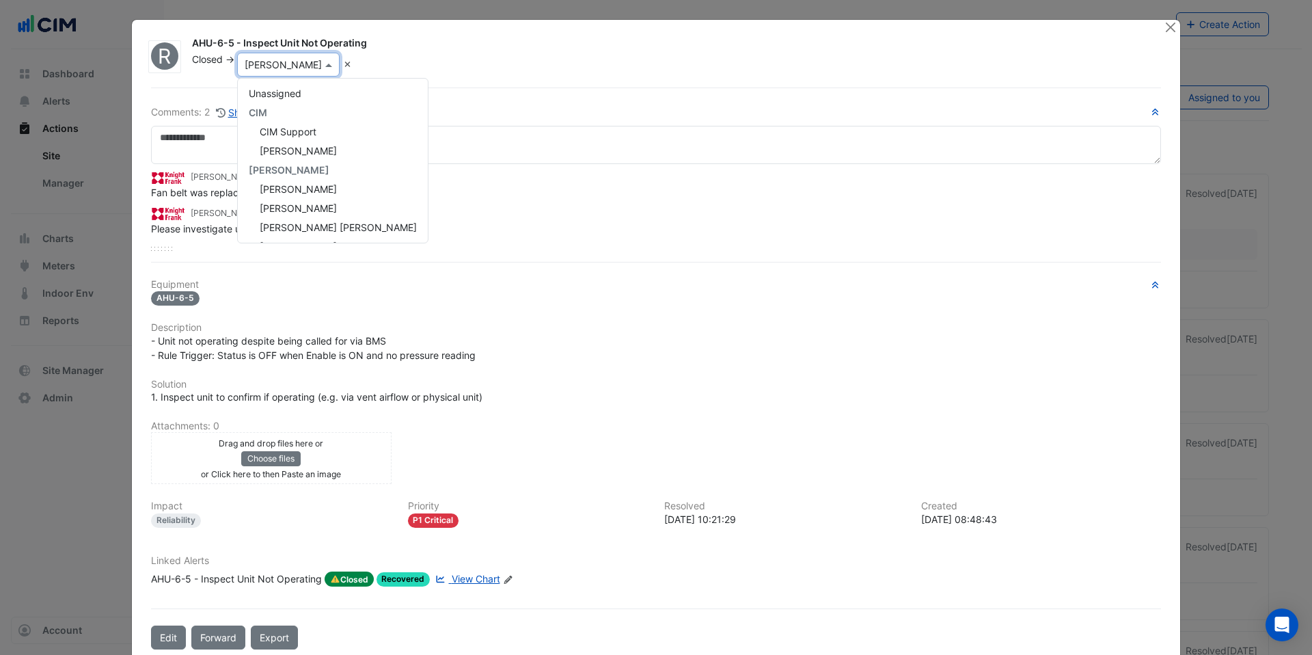
click at [429, 78] on div "R AHU-6-5 - Inspect Unit Not Operating Closed -> × Adam Garratt Unassigned CIM …" at bounding box center [656, 340] width 1048 height 640
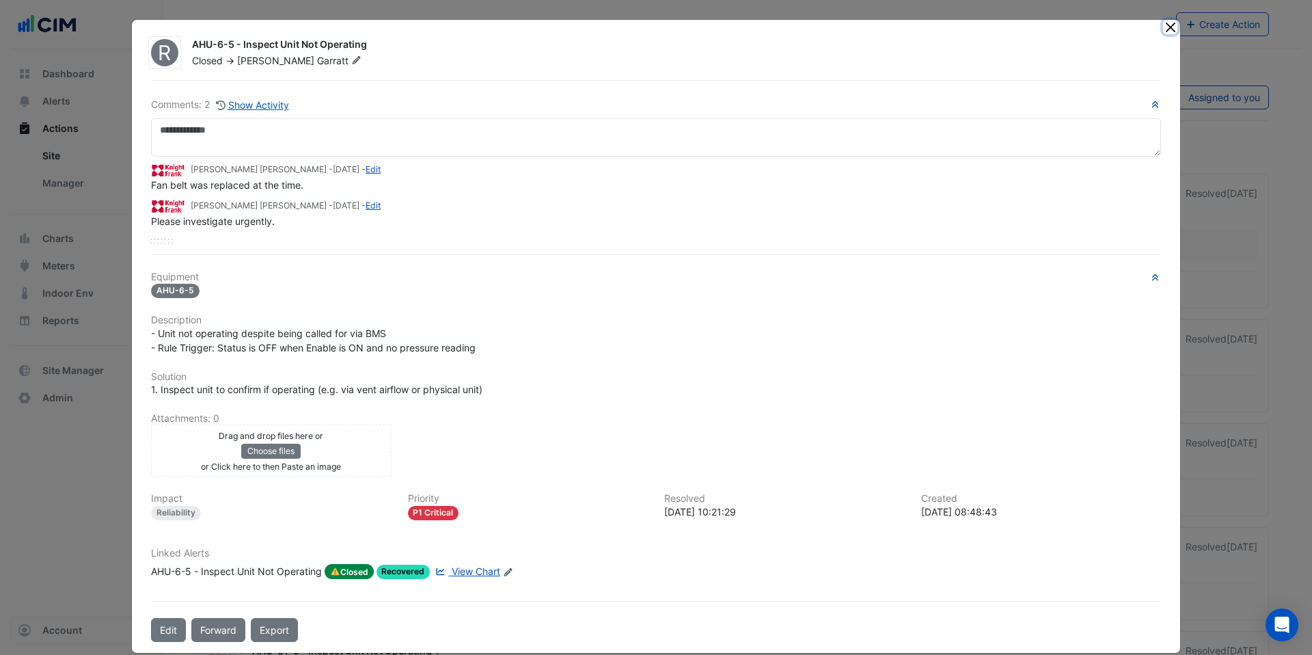
click at [1170, 22] on button "Close" at bounding box center [1170, 27] width 14 height 14
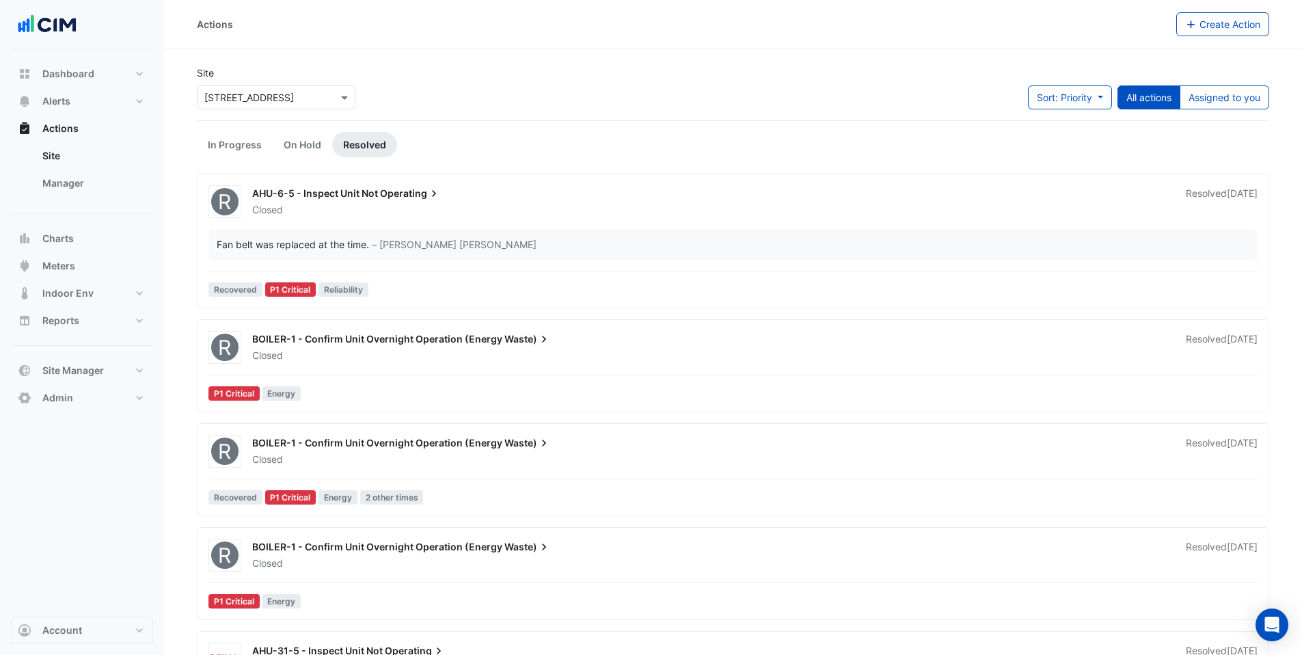
click at [1035, 654] on div "AHU-31-5 - Inspect Unit Not Operating" at bounding box center [710, 652] width 917 height 16
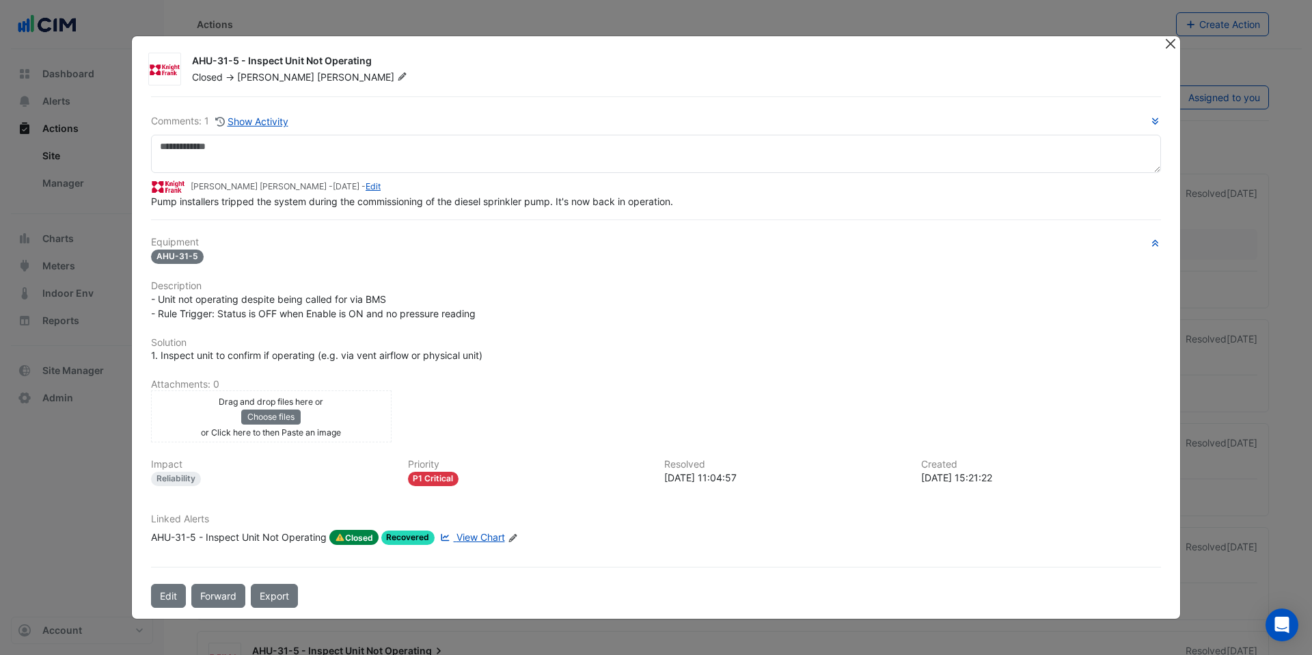
click at [1165, 46] on button "Close" at bounding box center [1170, 43] width 14 height 14
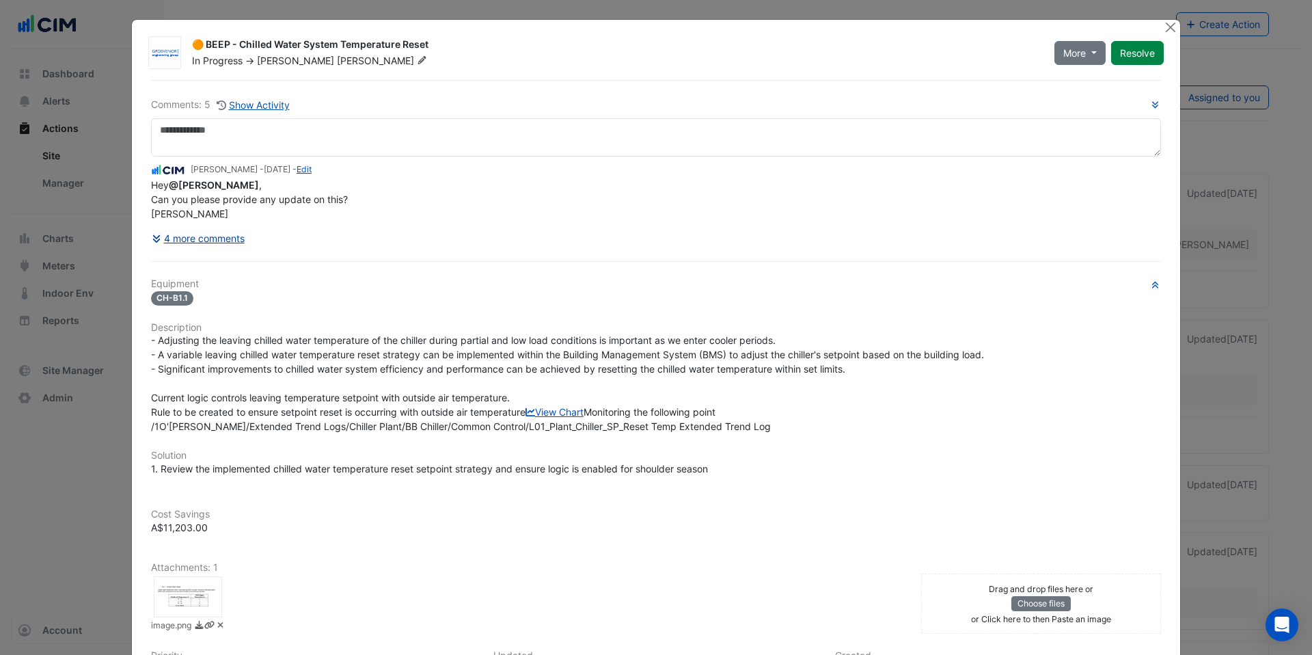
click at [193, 238] on button "4 more comments" at bounding box center [198, 238] width 94 height 24
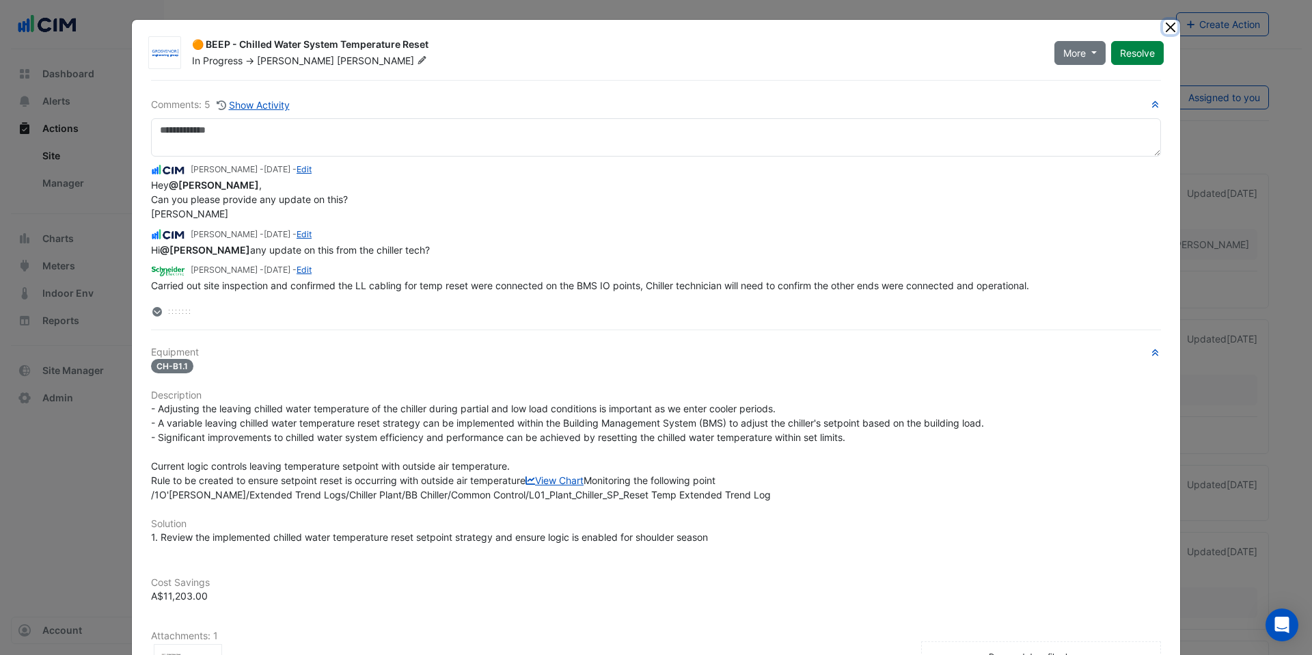
click at [1168, 22] on button "Close" at bounding box center [1170, 27] width 14 height 14
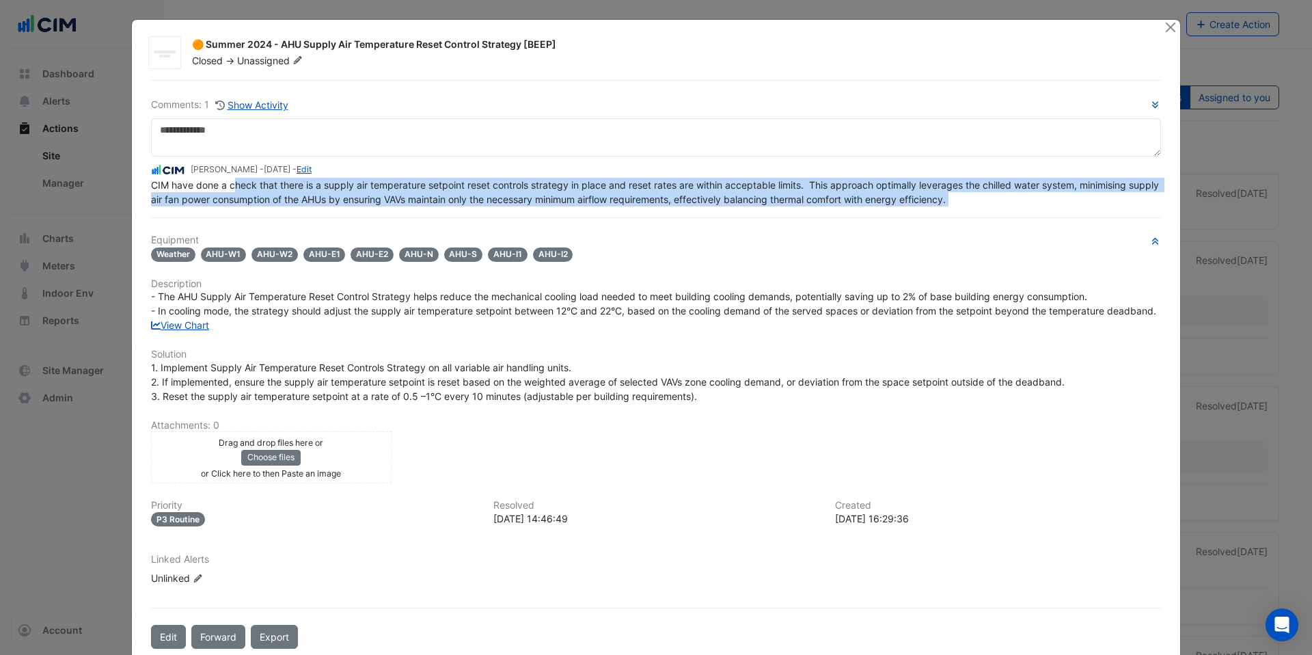
drag, startPoint x: 230, startPoint y: 189, endPoint x: 996, endPoint y: 212, distance: 766.3
click at [996, 212] on div "Comments: 1 Show Activity Shafayet Ali - 8 months and 8 days ago - Edit CIM hav…" at bounding box center [656, 364] width 1026 height 568
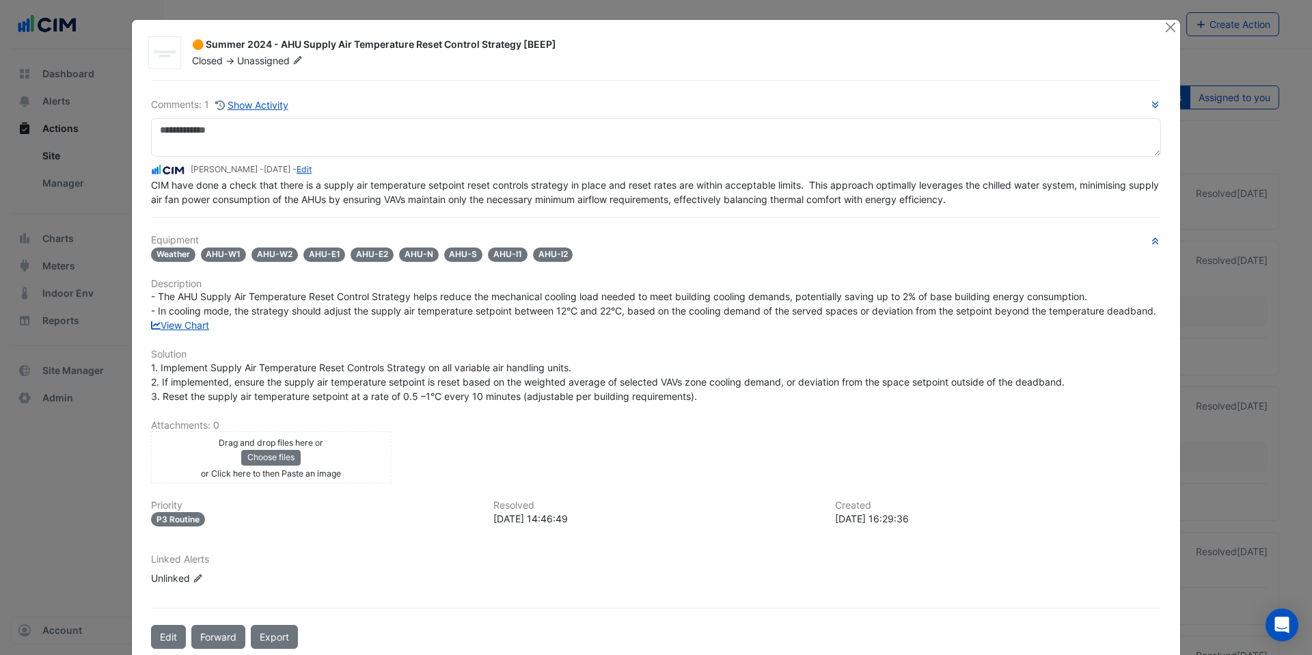
click at [996, 212] on div "Comments: 1 Show Activity Shafayet Ali - 8 months and 8 days ago - Edit CIM hav…" at bounding box center [656, 364] width 1026 height 568
click at [1163, 31] on button "Close" at bounding box center [1170, 27] width 14 height 14
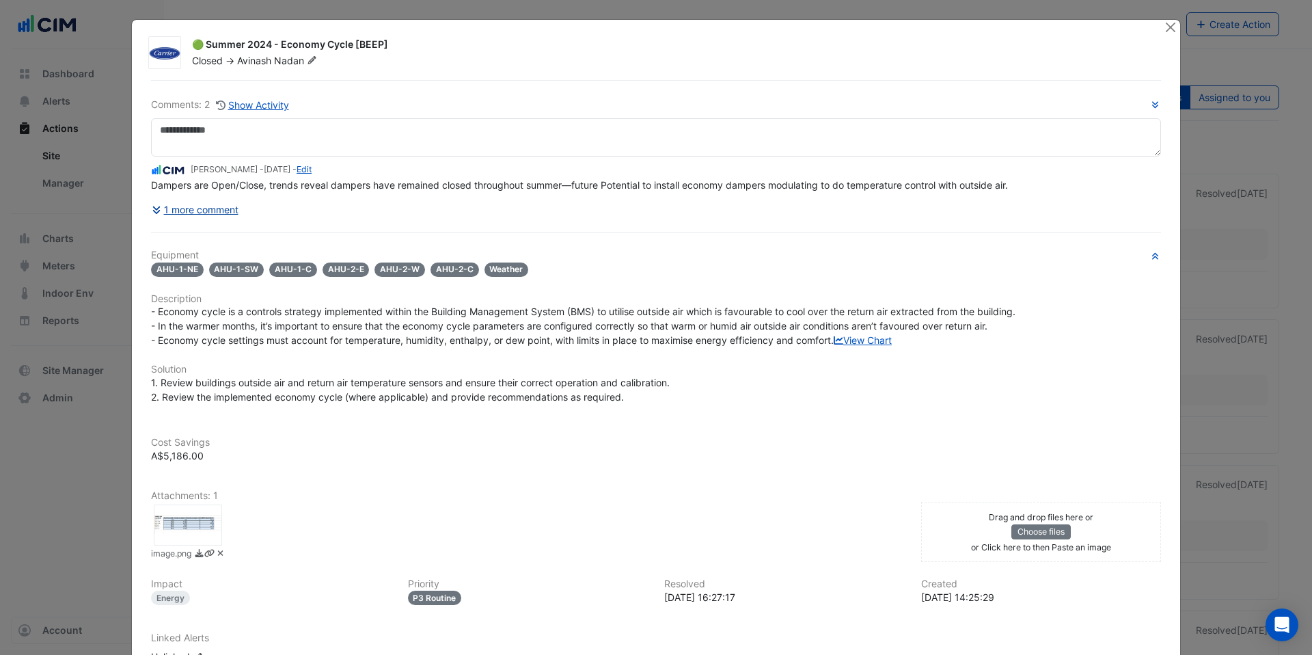
click at [193, 205] on button "1 more comment" at bounding box center [195, 209] width 88 height 24
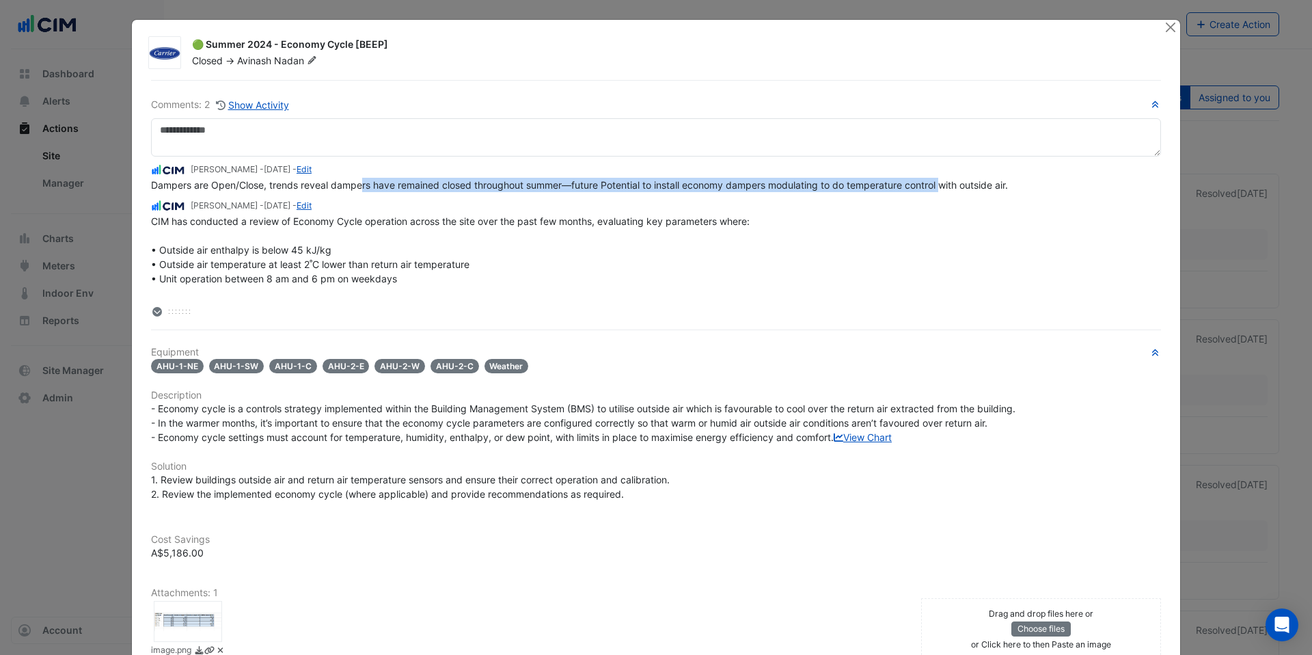
drag, startPoint x: 359, startPoint y: 181, endPoint x: 942, endPoint y: 188, distance: 583.6
click at [942, 188] on span "Dampers are Open/Close, trends reveal dampers have remained closed throughout s…" at bounding box center [579, 185] width 857 height 12
click at [943, 188] on span "Dampers are Open/Close, trends reveal dampers have remained closed throughout s…" at bounding box center [579, 185] width 857 height 12
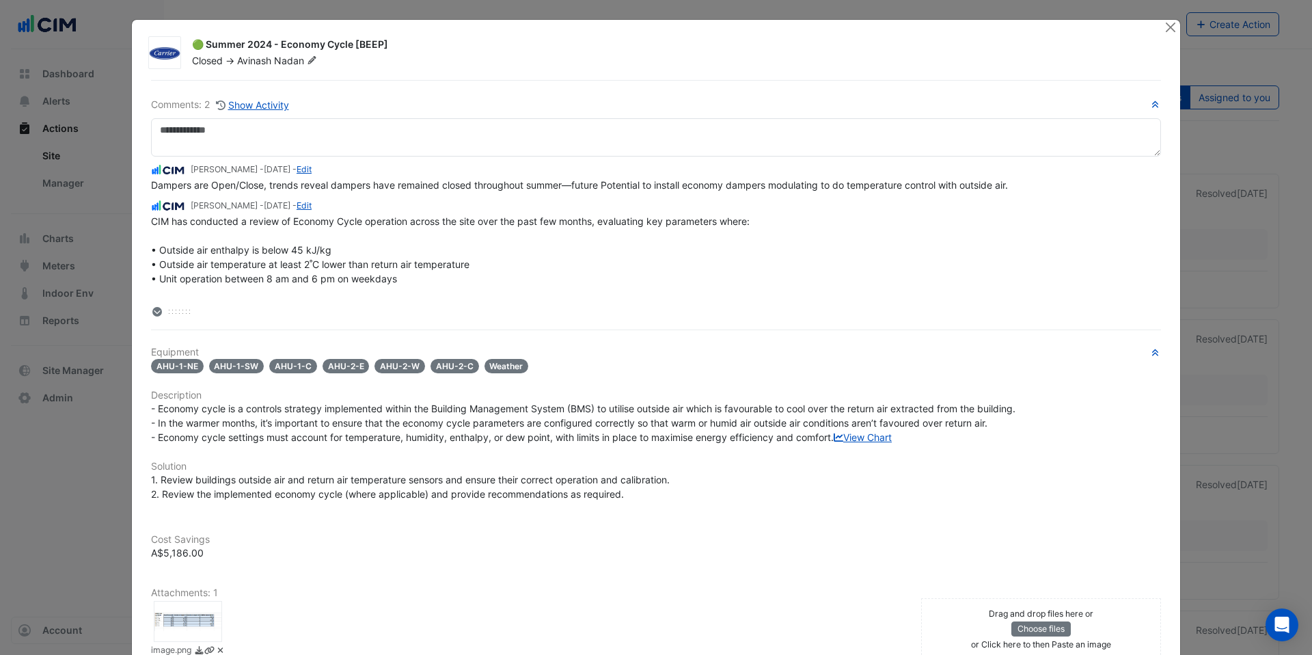
click at [236, 220] on span "CIM has conducted a review of Economy Cycle operation across the site over the …" at bounding box center [651, 278] width 1000 height 126
drag, startPoint x: 193, startPoint y: 272, endPoint x: 209, endPoint y: 274, distance: 16.5
click at [209, 274] on span "CIM has conducted a review of Economy Cycle operation across the site over the …" at bounding box center [651, 278] width 1000 height 126
drag, startPoint x: 165, startPoint y: 314, endPoint x: 155, endPoint y: 314, distance: 10.2
click at [165, 314] on div at bounding box center [656, 311] width 1010 height 14
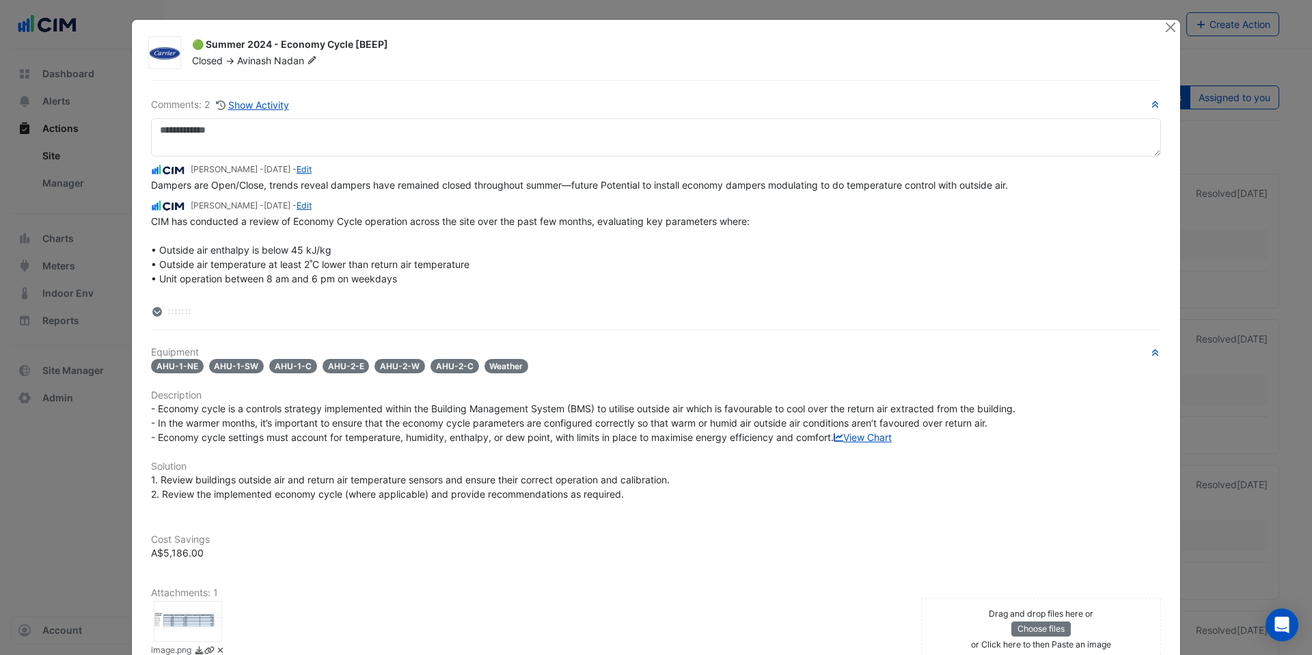
click at [152, 314] on icon at bounding box center [157, 312] width 10 height 10
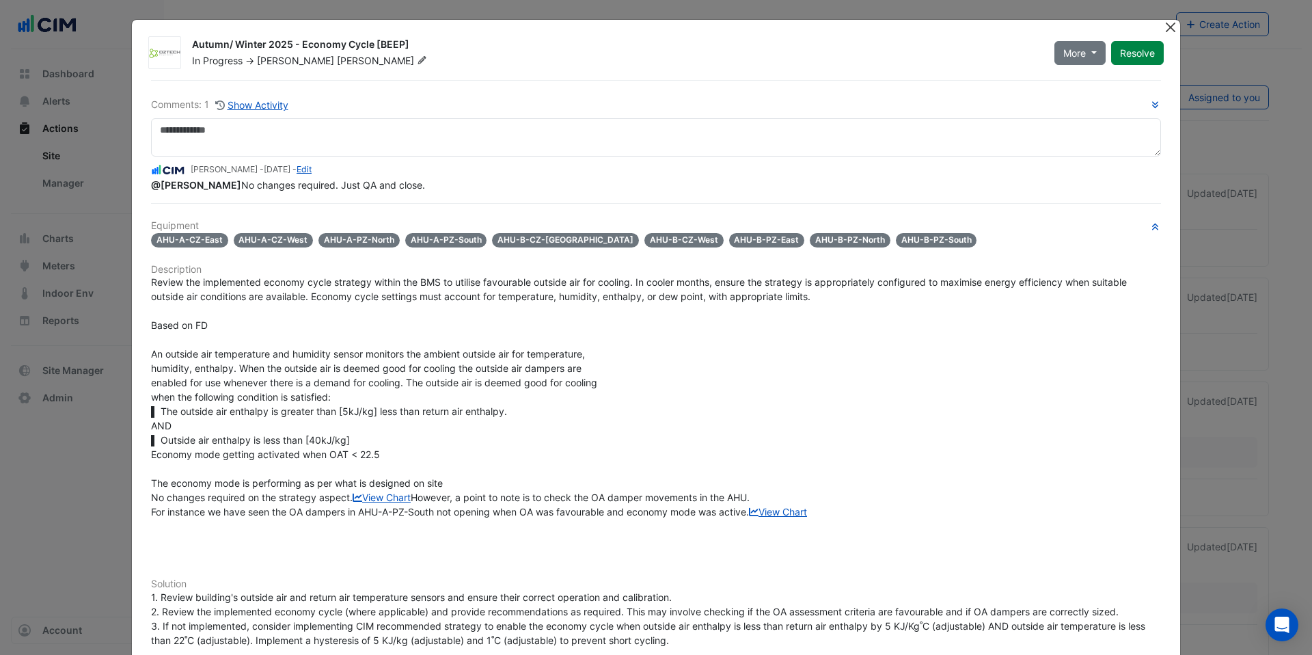
click at [1168, 27] on button "Close" at bounding box center [1170, 27] width 14 height 14
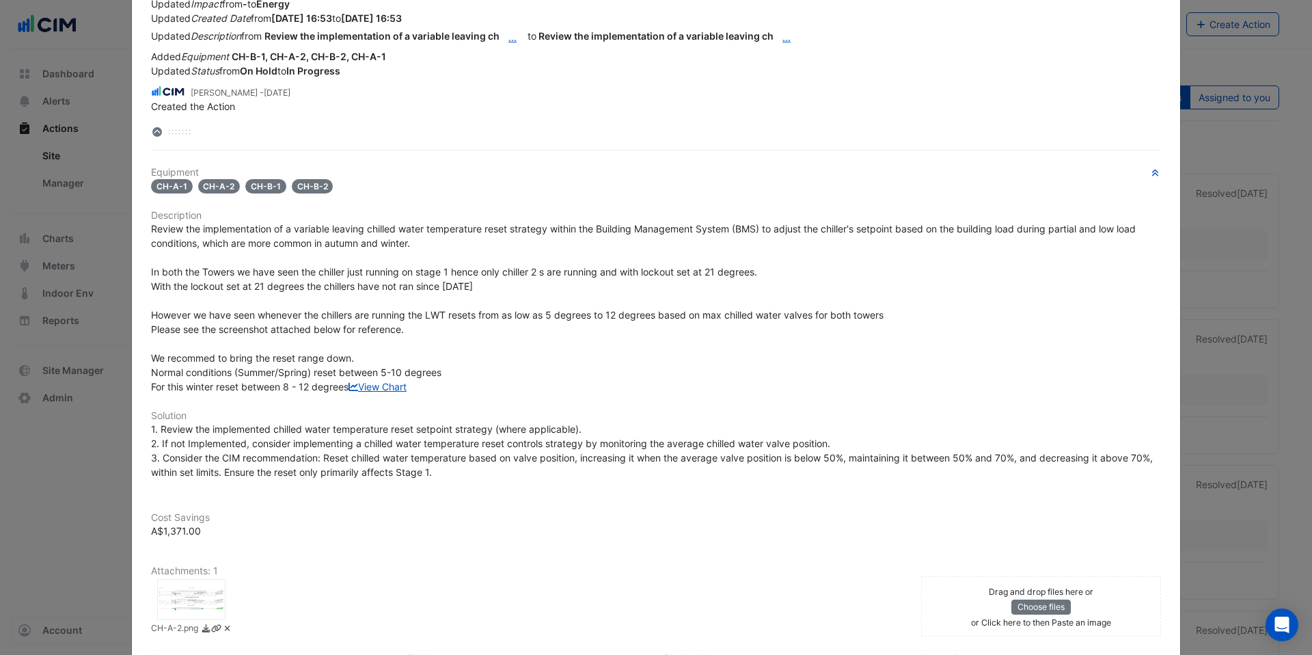
scroll to position [182, 0]
click at [216, 312] on span "Review the implementation of a variable leaving chilled water temperature reset…" at bounding box center [644, 305] width 987 height 169
drag, startPoint x: 194, startPoint y: 234, endPoint x: 328, endPoint y: 225, distance: 134.2
click at [328, 225] on span "Review the implementation of a variable leaving chilled water temperature reset…" at bounding box center [644, 305] width 987 height 169
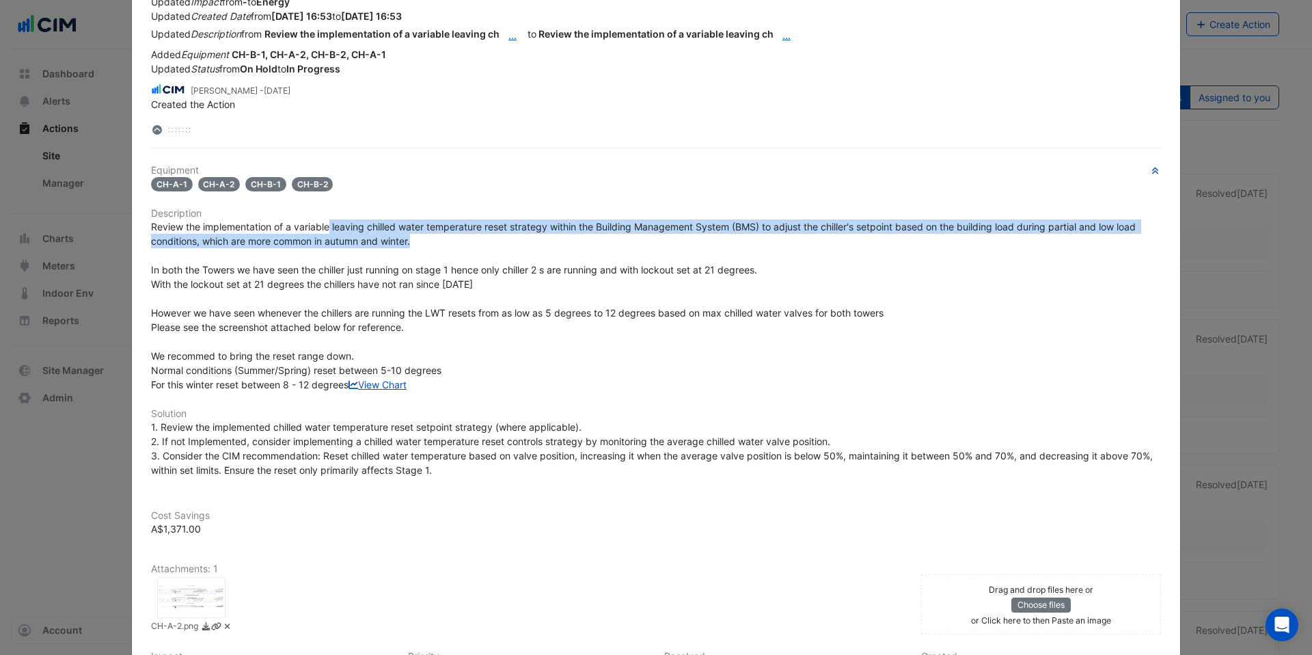
drag, startPoint x: 327, startPoint y: 228, endPoint x: 519, endPoint y: 243, distance: 193.2
click at [519, 243] on div "Review the implementation of a variable leaving chilled water temperature reset…" at bounding box center [656, 305] width 1010 height 172
click at [517, 243] on div "Review the implementation of a variable leaving chilled water temperature reset…" at bounding box center [656, 305] width 1010 height 172
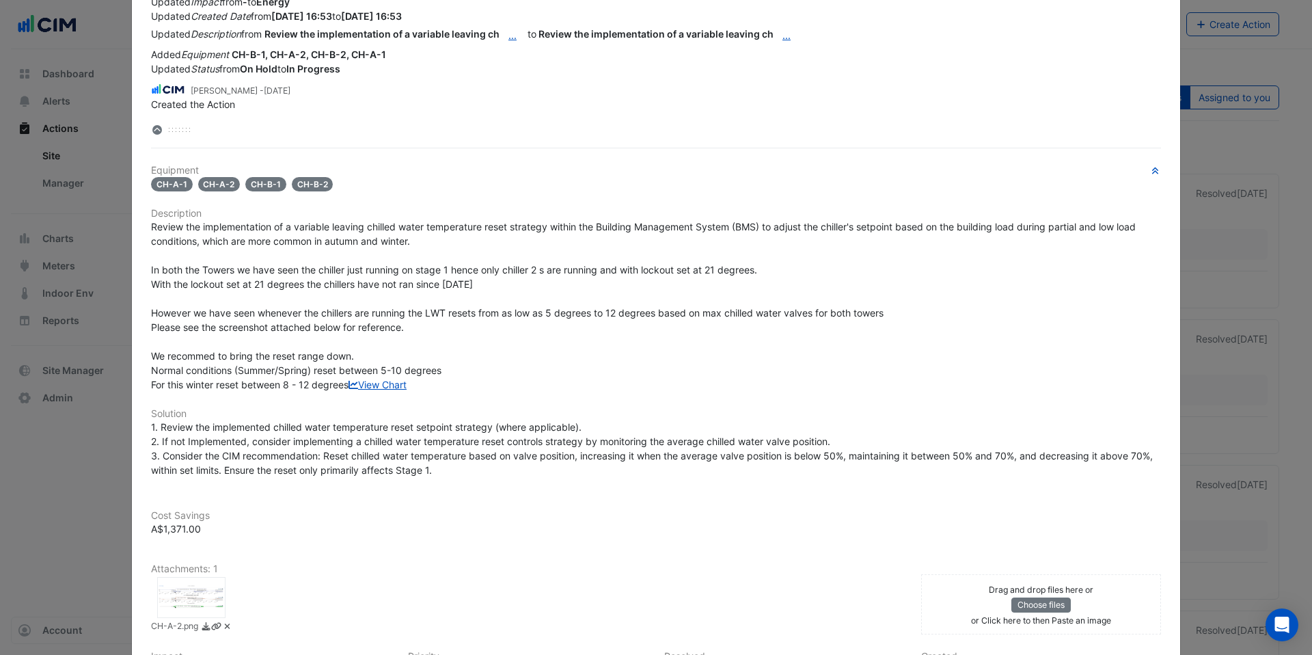
drag, startPoint x: 232, startPoint y: 277, endPoint x: 373, endPoint y: 274, distance: 140.8
click at [373, 275] on div "Review the implementation of a variable leaving chilled water temperature reset…" at bounding box center [656, 305] width 1010 height 172
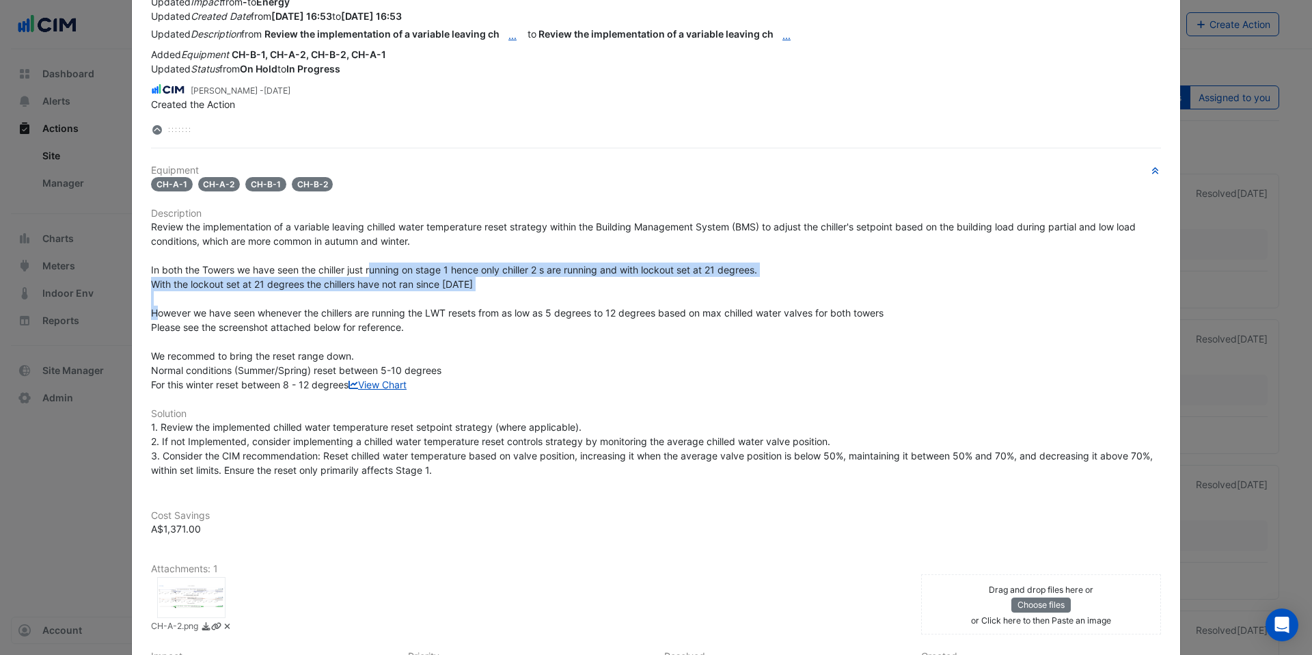
drag, startPoint x: 366, startPoint y: 270, endPoint x: 694, endPoint y: 280, distance: 327.5
click at [694, 280] on div "Review the implementation of a variable leaving chilled water temperature reset…" at bounding box center [656, 305] width 1010 height 172
click at [693, 280] on div "Review the implementation of a variable leaving chilled water temperature reset…" at bounding box center [656, 305] width 1010 height 172
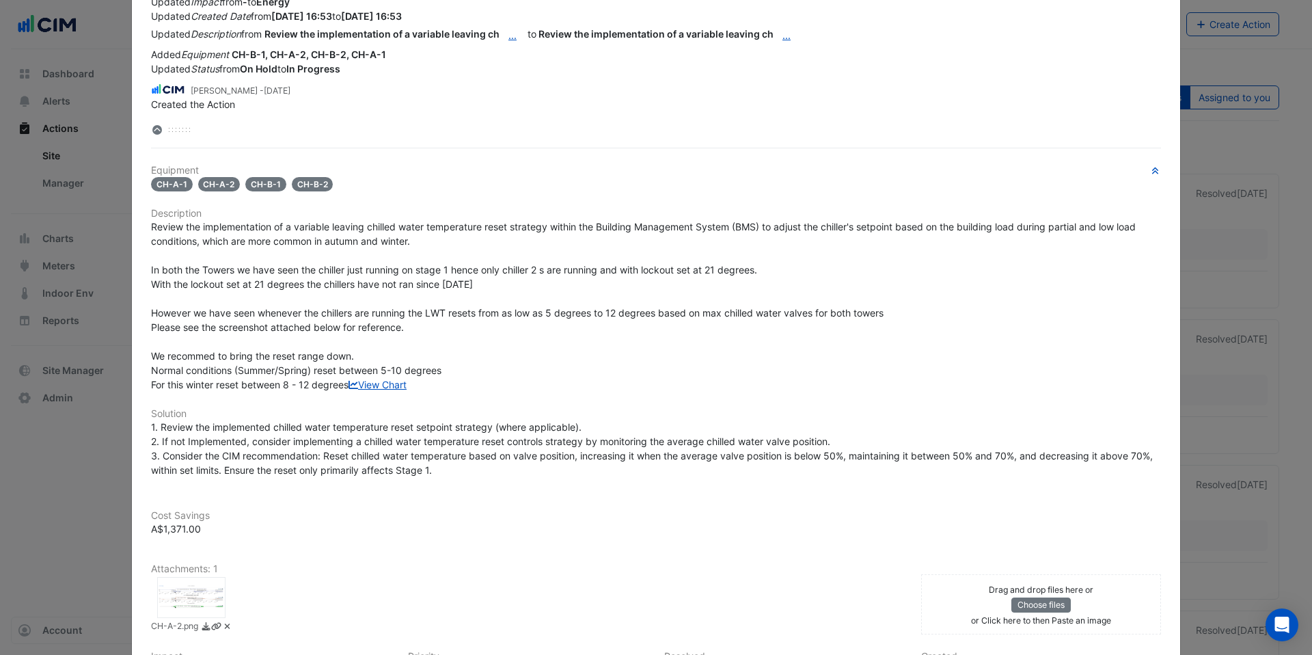
click at [521, 286] on div "Review the implementation of a variable leaving chilled water temperature reset…" at bounding box center [656, 305] width 1010 height 172
drag, startPoint x: 398, startPoint y: 277, endPoint x: 387, endPoint y: 283, distance: 12.2
click at [389, 283] on span "Review the implementation of a variable leaving chilled water temperature reset…" at bounding box center [644, 305] width 987 height 169
drag, startPoint x: 305, startPoint y: 285, endPoint x: 598, endPoint y: 277, distance: 293.2
click at [598, 277] on div "Review the implementation of a variable leaving chilled water temperature reset…" at bounding box center [656, 305] width 1010 height 172
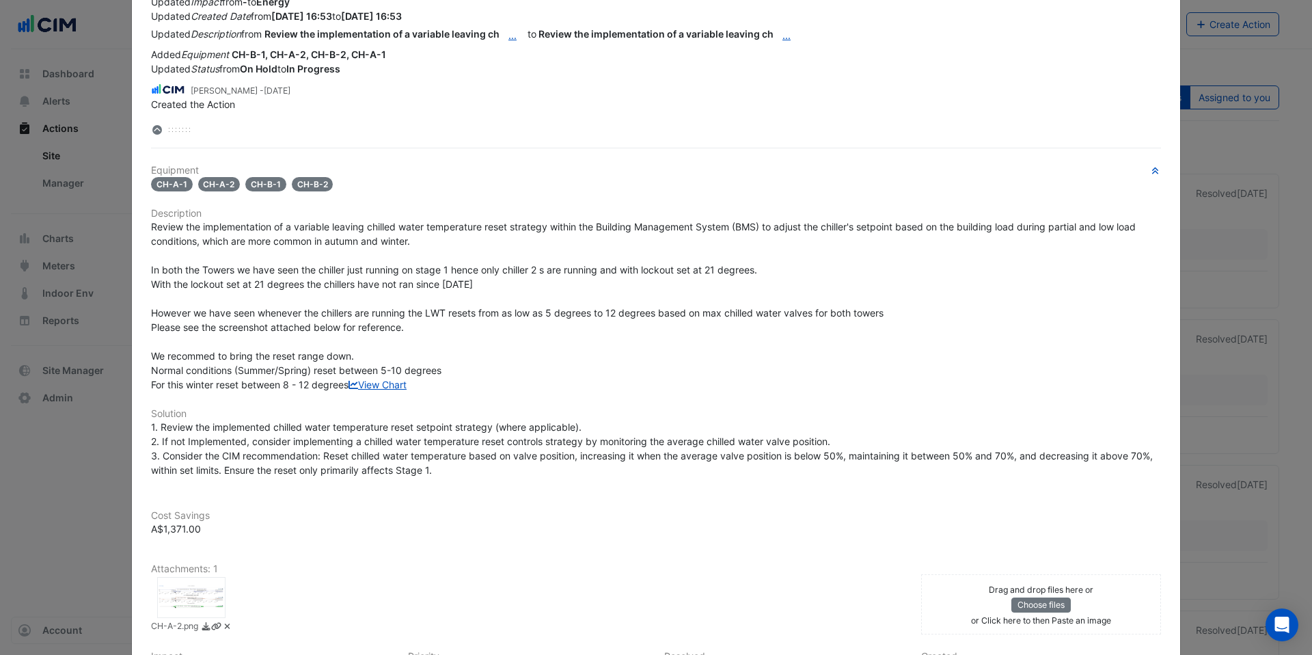
click at [595, 276] on div "Review the implementation of a variable leaving chilled water temperature reset…" at bounding box center [656, 305] width 1010 height 172
drag, startPoint x: 233, startPoint y: 284, endPoint x: 457, endPoint y: 284, distance: 224.1
click at [457, 284] on span "Review the implementation of a variable leaving chilled water temperature reset…" at bounding box center [644, 305] width 987 height 169
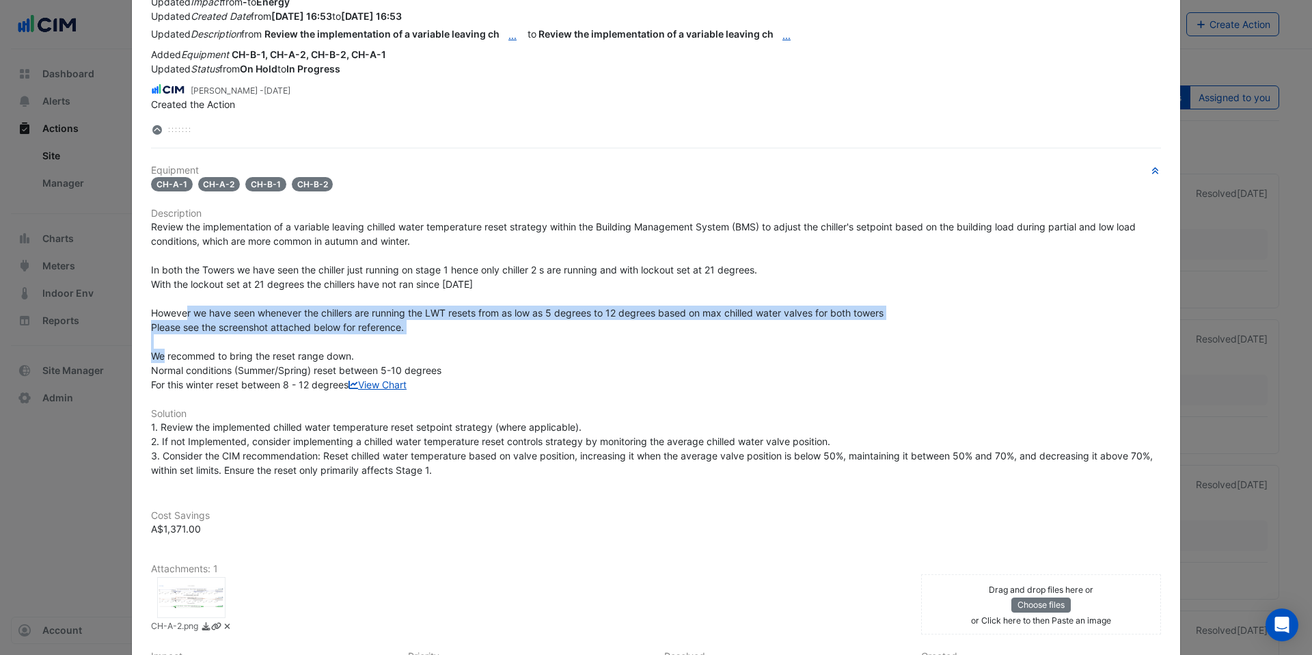
drag, startPoint x: 168, startPoint y: 316, endPoint x: 870, endPoint y: 335, distance: 702.0
click at [870, 335] on div "Review the implementation of a variable leaving chilled water temperature reset…" at bounding box center [656, 305] width 1010 height 172
click at [873, 329] on div "Review the implementation of a variable leaving chilled water temperature reset…" at bounding box center [656, 305] width 1010 height 172
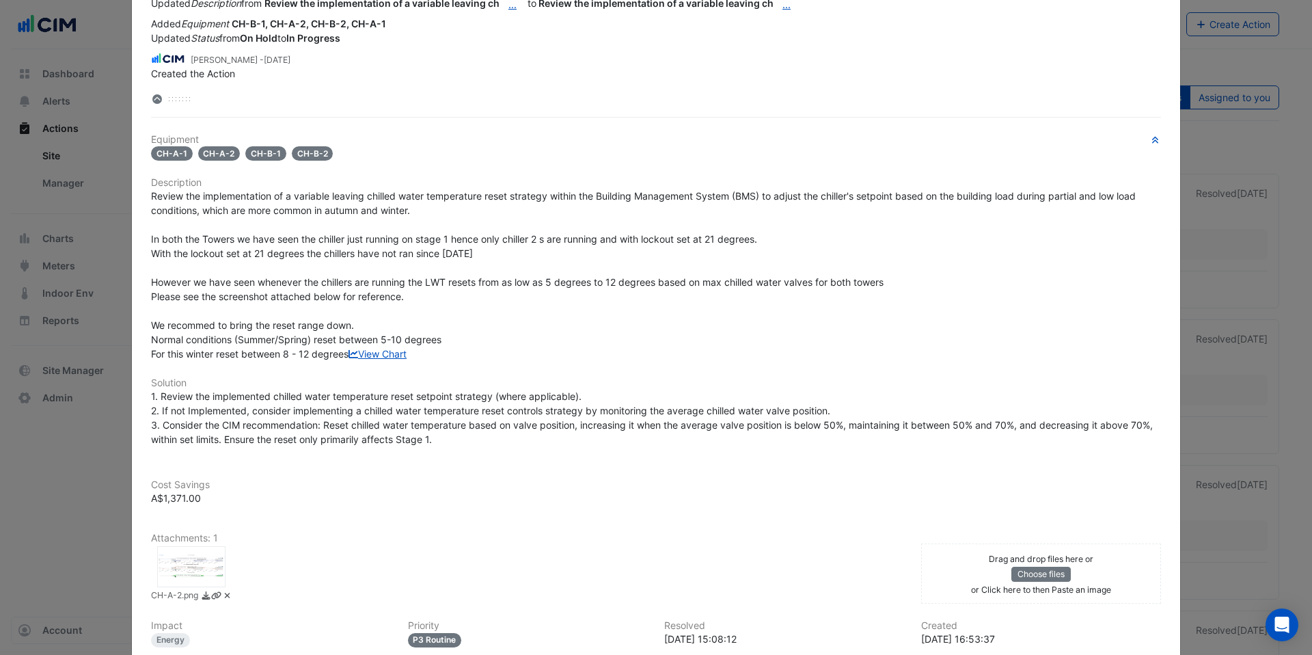
scroll to position [215, 0]
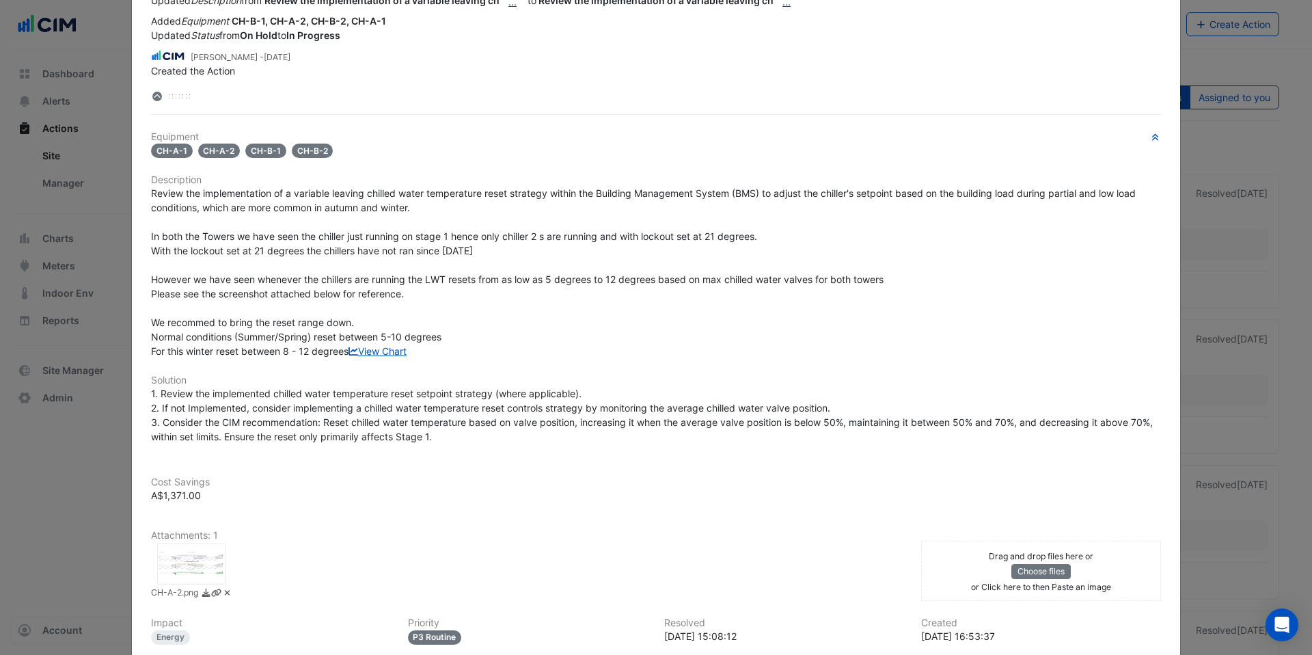
drag, startPoint x: 180, startPoint y: 320, endPoint x: 179, endPoint y: 336, distance: 15.7
click at [209, 325] on span "Review the implementation of a variable leaving chilled water temperature reset…" at bounding box center [644, 271] width 987 height 169
drag, startPoint x: 156, startPoint y: 338, endPoint x: 428, endPoint y: 338, distance: 272.0
click at [428, 338] on span "Review the implementation of a variable leaving chilled water temperature reset…" at bounding box center [644, 271] width 987 height 169
drag, startPoint x: 355, startPoint y: 338, endPoint x: 448, endPoint y: 338, distance: 93.6
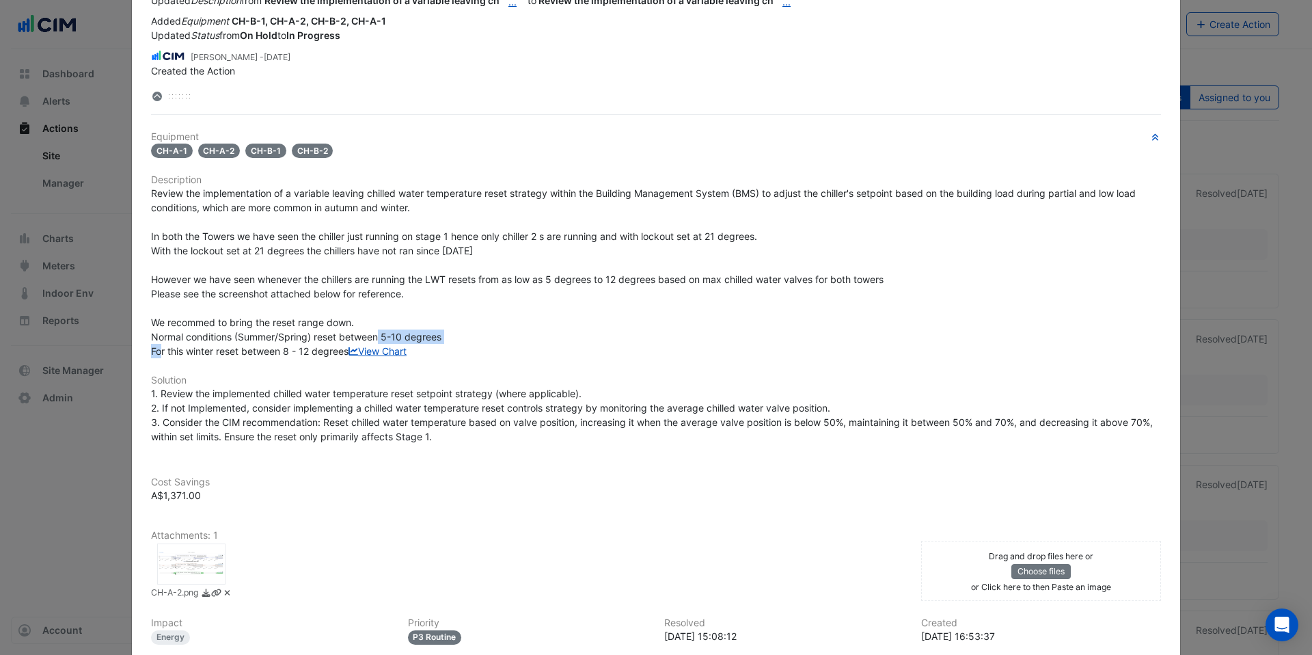
click at [448, 338] on div "Review the implementation of a variable leaving chilled water temperature reset…" at bounding box center [656, 272] width 1010 height 172
click at [447, 338] on div "Review the implementation of a variable leaving chilled water temperature reset…" at bounding box center [656, 272] width 1010 height 172
click at [443, 340] on div "Review the implementation of a variable leaving chilled water temperature reset…" at bounding box center [656, 272] width 1010 height 172
drag, startPoint x: 152, startPoint y: 354, endPoint x: 333, endPoint y: 354, distance: 181.1
click at [333, 354] on span "Review the implementation of a variable leaving chilled water temperature reset…" at bounding box center [644, 271] width 987 height 169
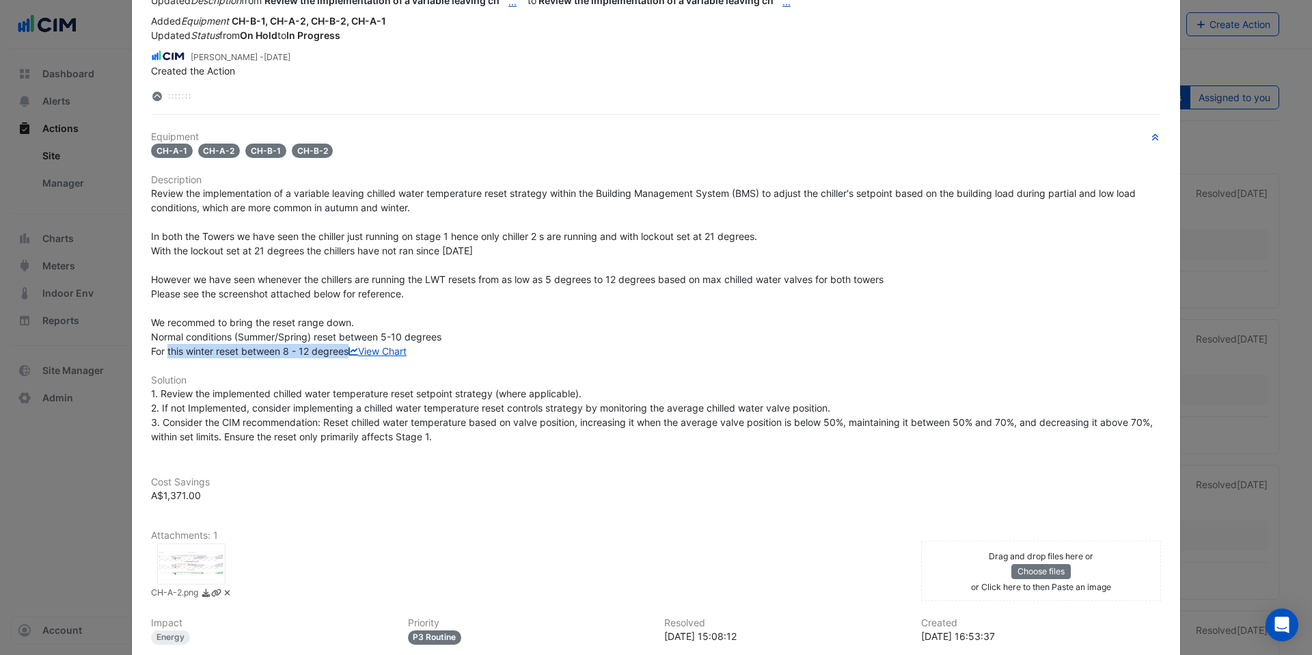
click at [333, 354] on span "Review the implementation of a variable leaving chilled water temperature reset…" at bounding box center [644, 271] width 987 height 169
click at [356, 352] on div "Review the implementation of a variable leaving chilled water temperature reset…" at bounding box center [656, 272] width 1010 height 172
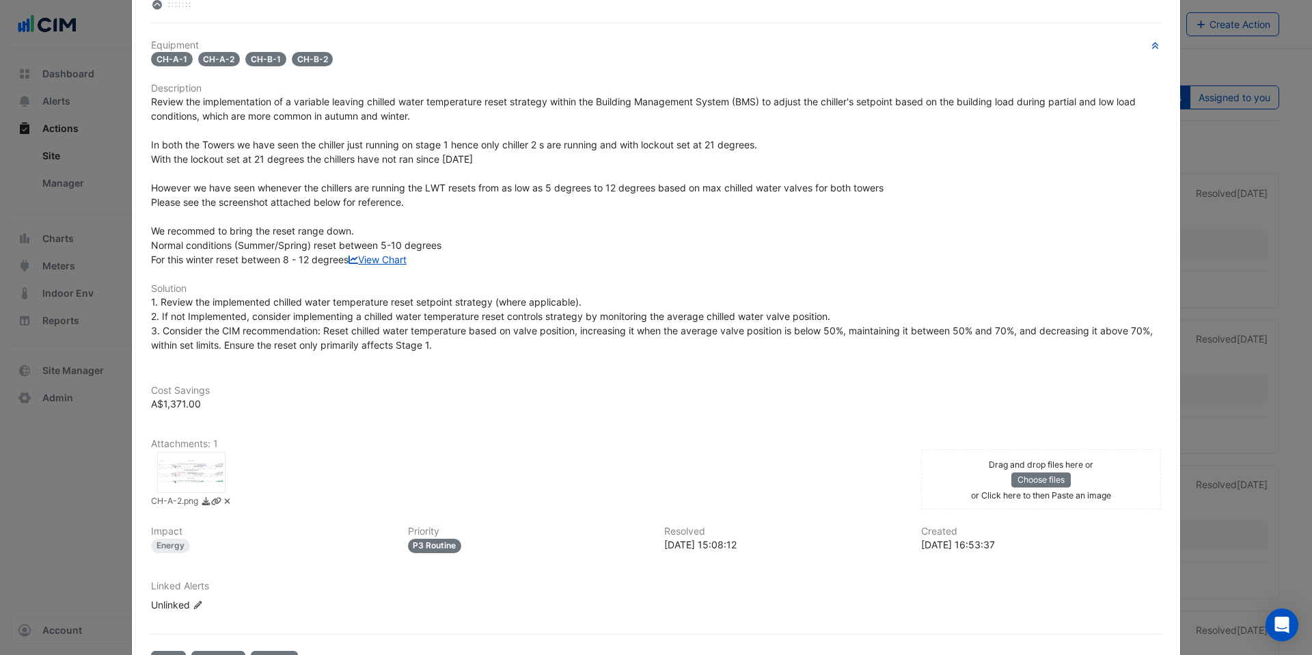
scroll to position [323, 0]
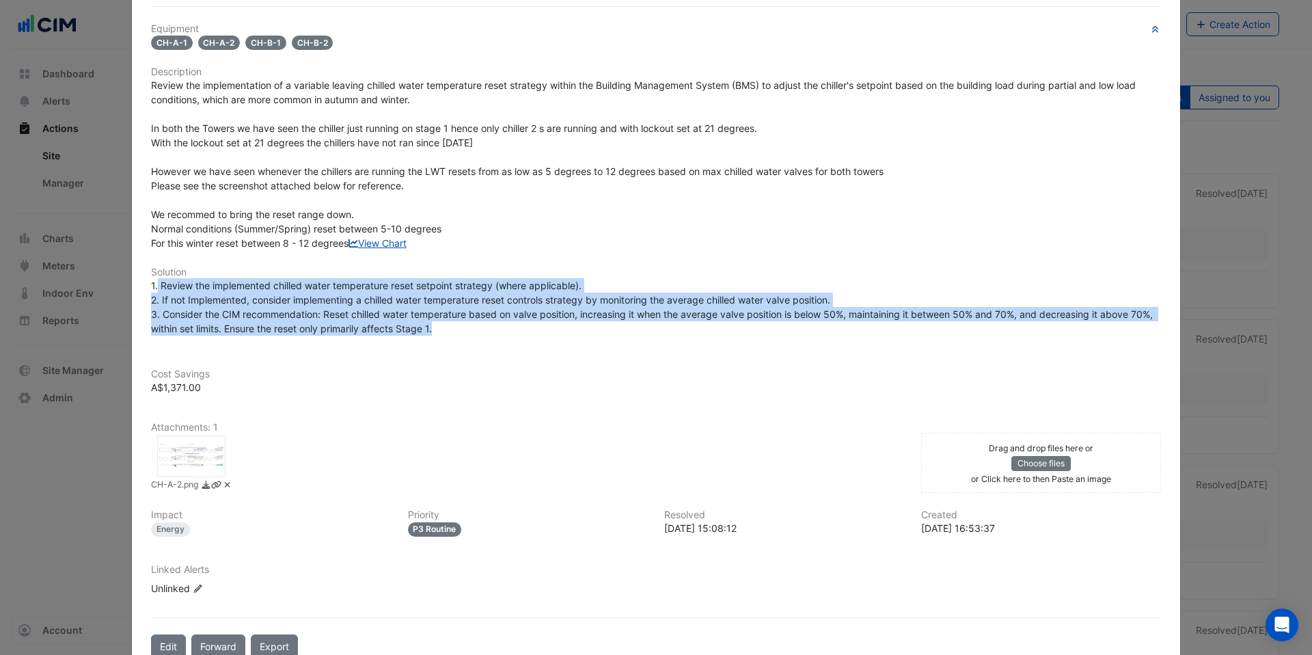
drag, startPoint x: 153, startPoint y: 314, endPoint x: 584, endPoint y: 356, distance: 433.2
click at [584, 335] on div "1. Review the implemented chilled water temperature reset setpoint strategy (wh…" at bounding box center [656, 306] width 1010 height 57
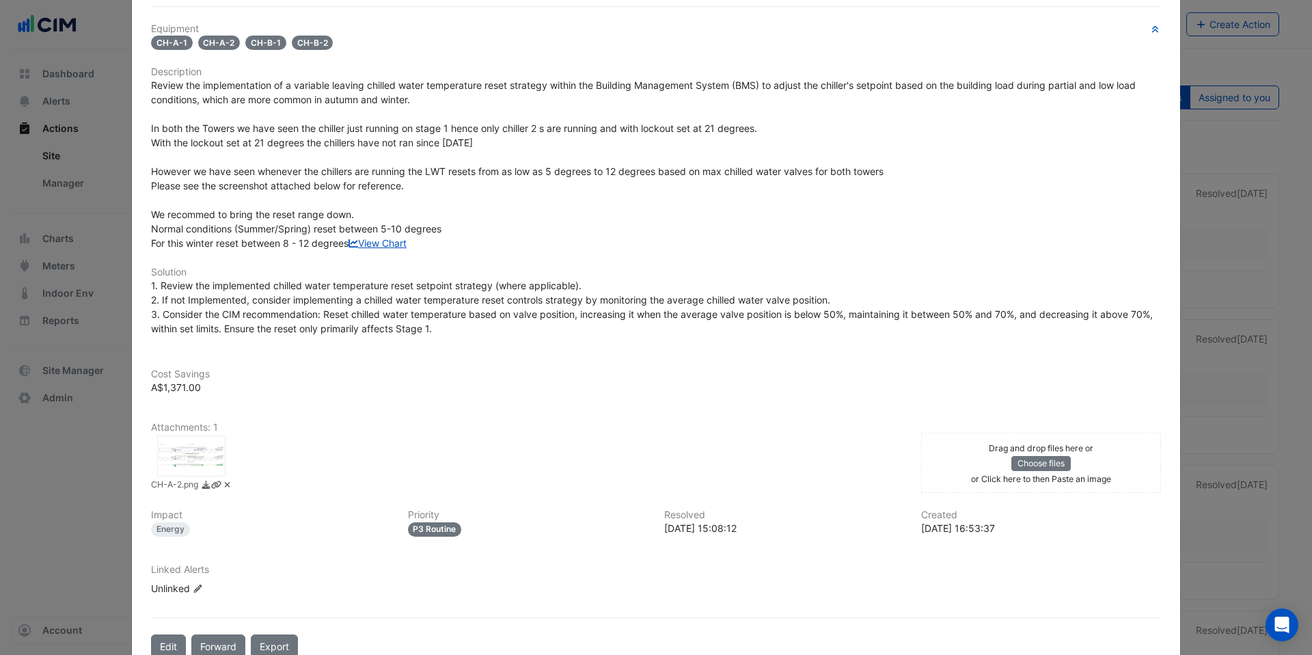
click at [586, 335] on div "1. Review the implemented chilled water temperature reset setpoint strategy (wh…" at bounding box center [656, 306] width 1010 height 57
click at [580, 335] on div "1. Review the implemented chilled water temperature reset setpoint strategy (wh…" at bounding box center [656, 306] width 1010 height 57
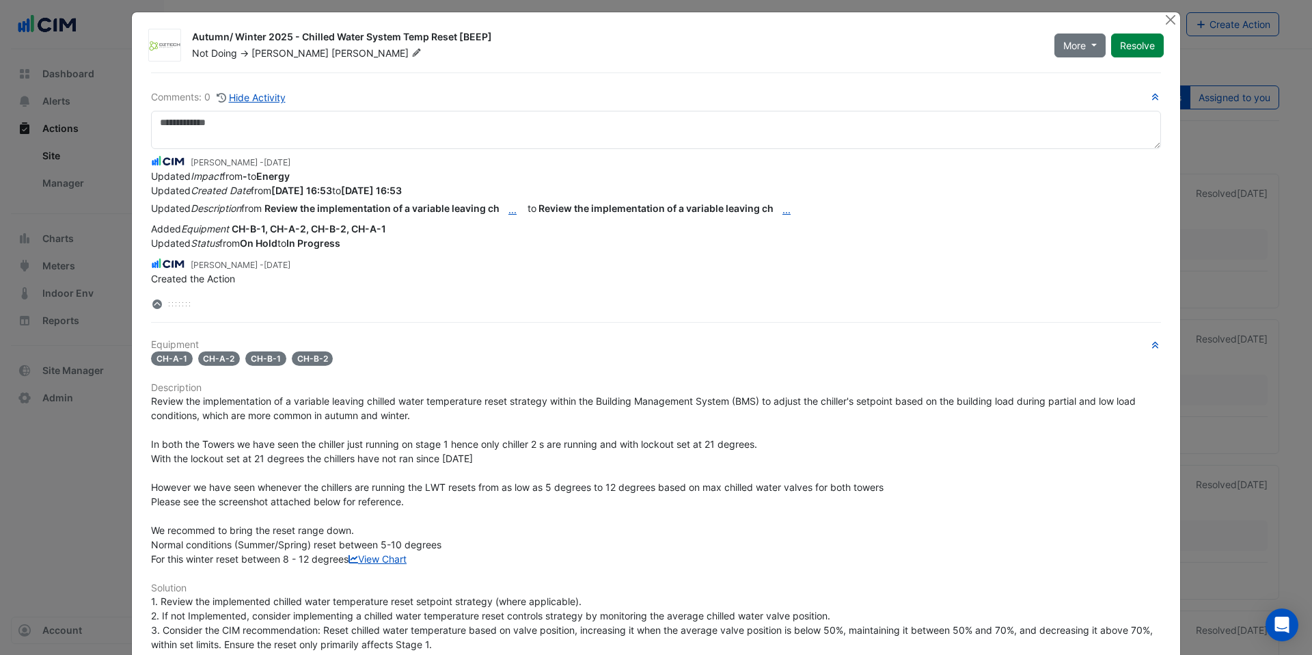
scroll to position [0, 0]
